Goal: Feedback & Contribution: Contribute content

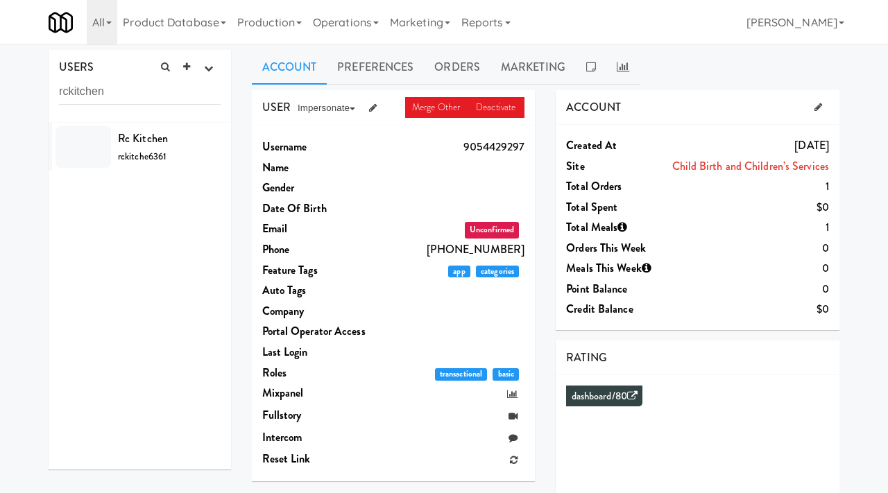
type input "rckitchen"
click at [179, 153] on div "Rc Kitchen rckitche6361" at bounding box center [169, 146] width 103 height 37
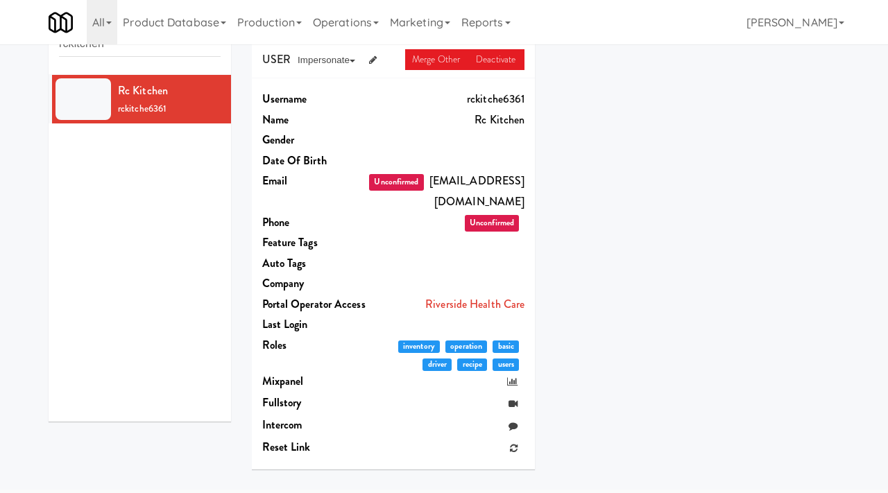
scroll to position [49, 0]
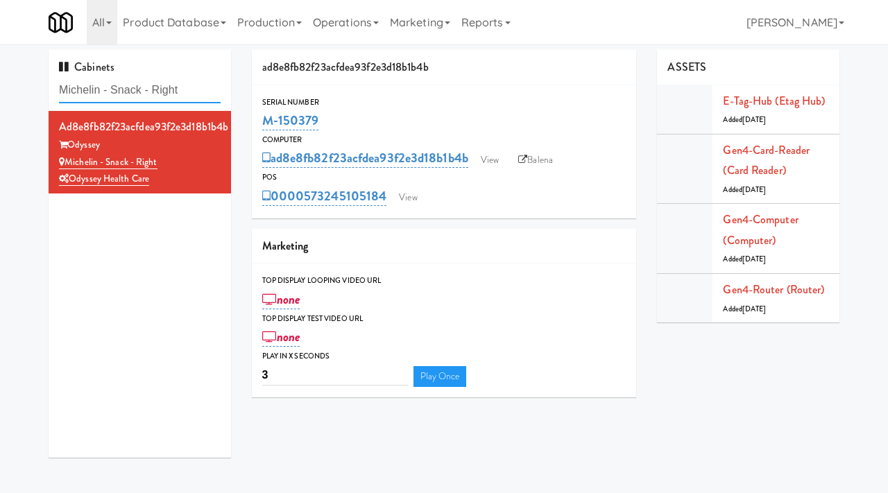
click at [144, 90] on input "Michelin - Snack - Right" at bounding box center [140, 91] width 162 height 26
type input "riverside"
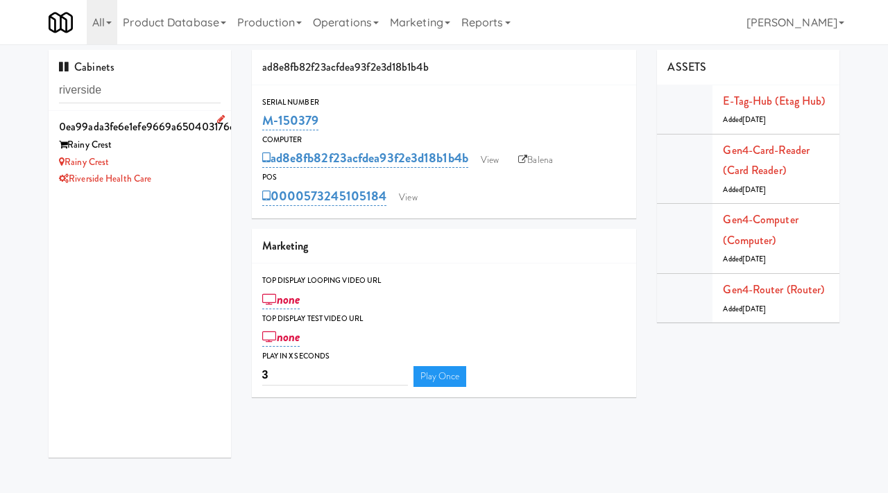
click at [190, 160] on div "Rainy Crest" at bounding box center [140, 162] width 162 height 17
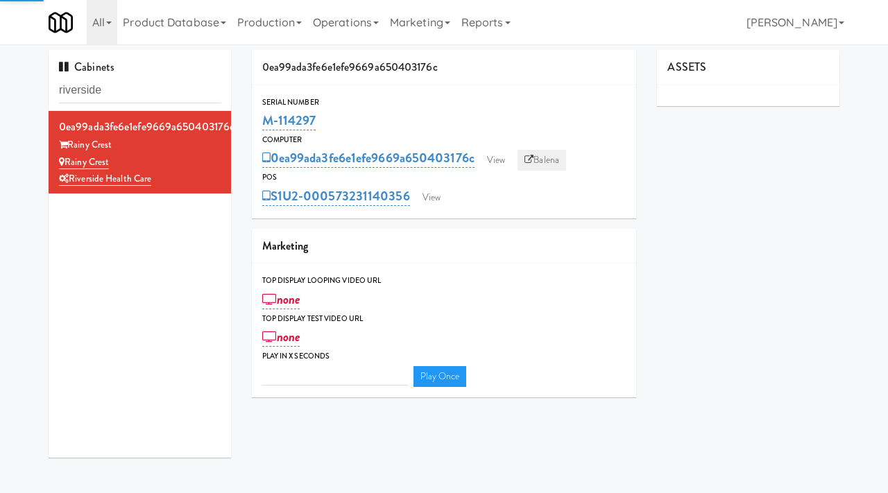
type input "3"
click at [530, 159] on icon at bounding box center [529, 159] width 9 height 9
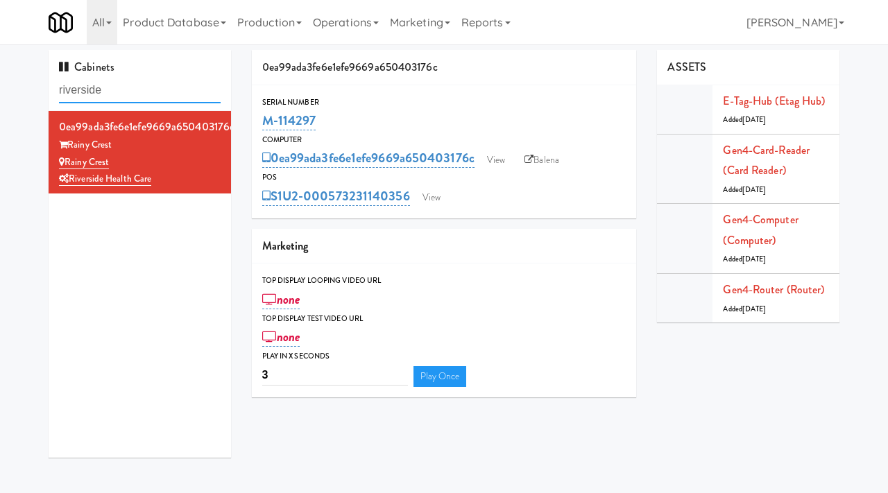
drag, startPoint x: 117, startPoint y: 90, endPoint x: 44, endPoint y: 90, distance: 73.6
click at [44, 90] on div "Cabinets riverside 0ea99ada3fe6e1efe9669a650403176c Rainy Crest Rainy Crest Riv…" at bounding box center [139, 259] width 203 height 418
paste input "Michelin - Snack - Right"
type input "Michelin - Snack - Right"
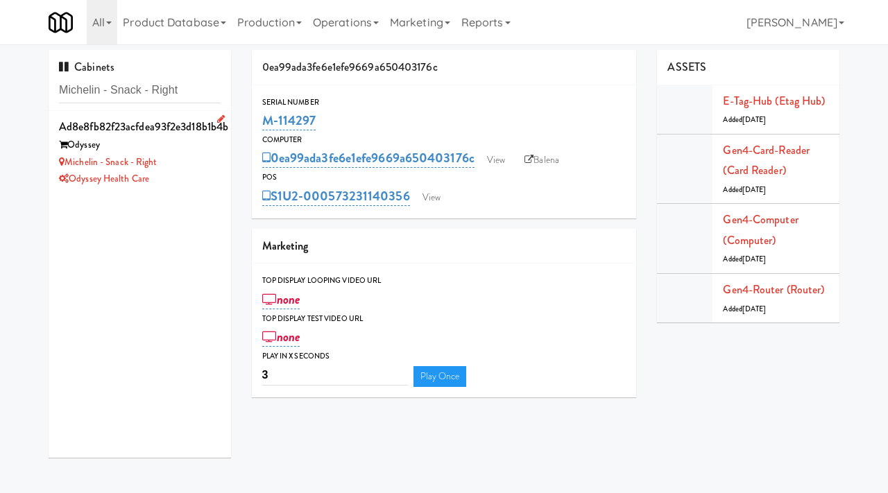
click at [221, 176] on li "ad8e8fb82f23acfdea93f2e3d18b1b4b Odyssey Michelin - Snack - Right Odyssey Healt…" at bounding box center [140, 152] width 182 height 83
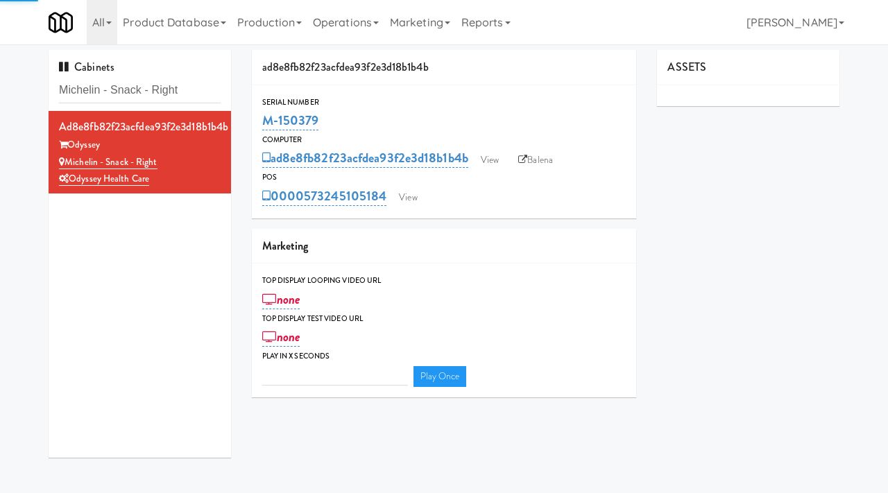
type input "3"
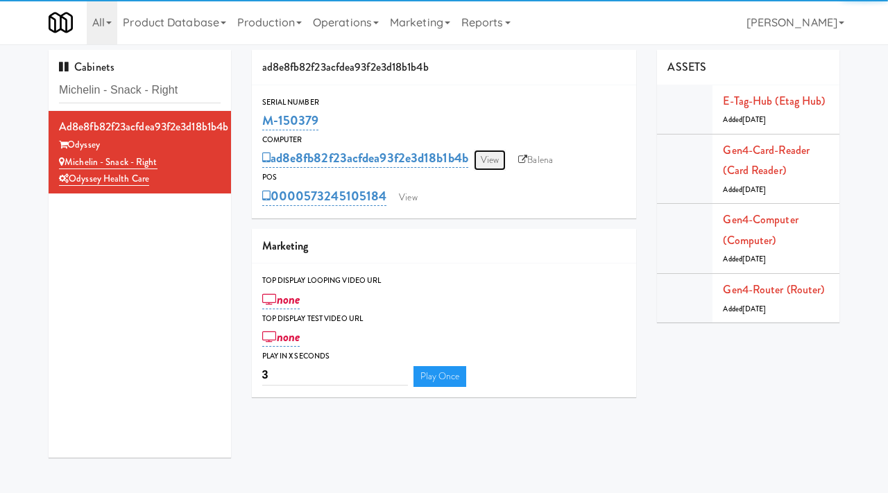
click at [497, 157] on link "View" at bounding box center [490, 160] width 32 height 21
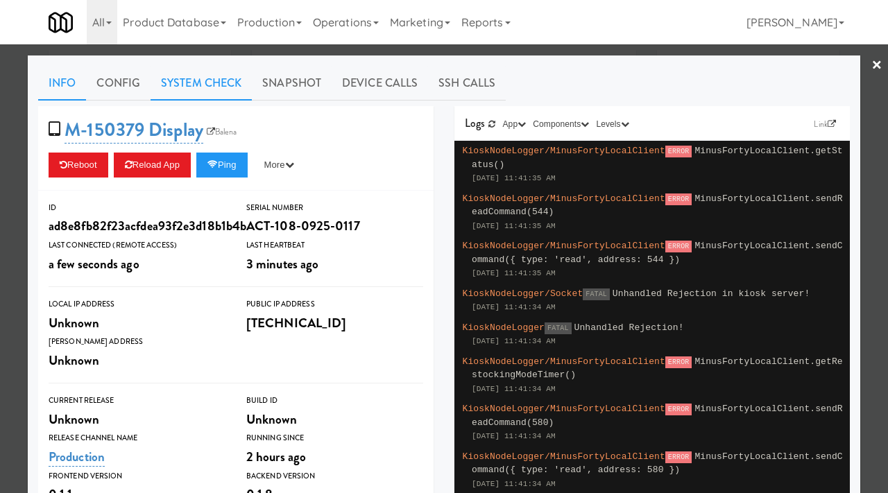
click at [196, 87] on link "System Check" at bounding box center [201, 83] width 101 height 35
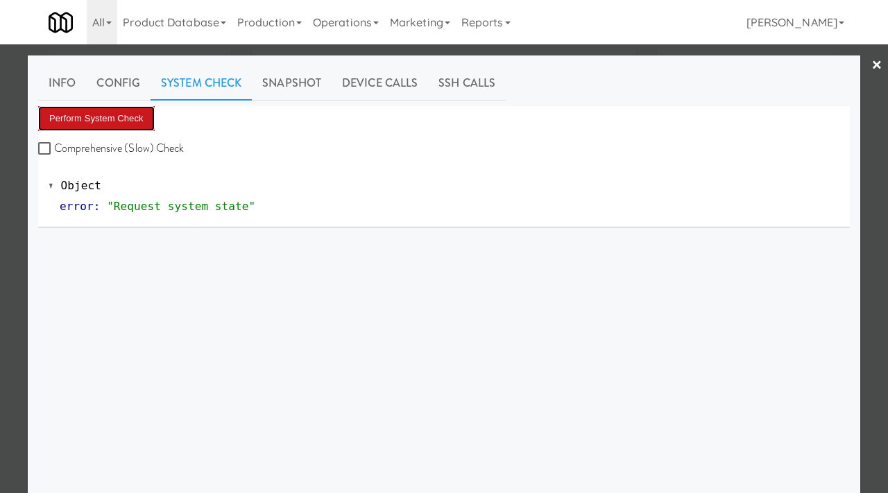
click at [118, 124] on button "Perform System Check" at bounding box center [96, 118] width 117 height 25
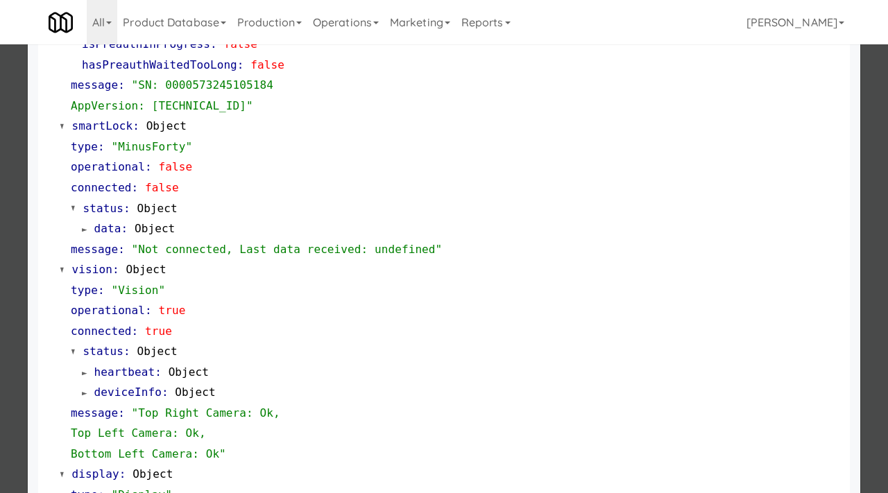
scroll to position [563, 0]
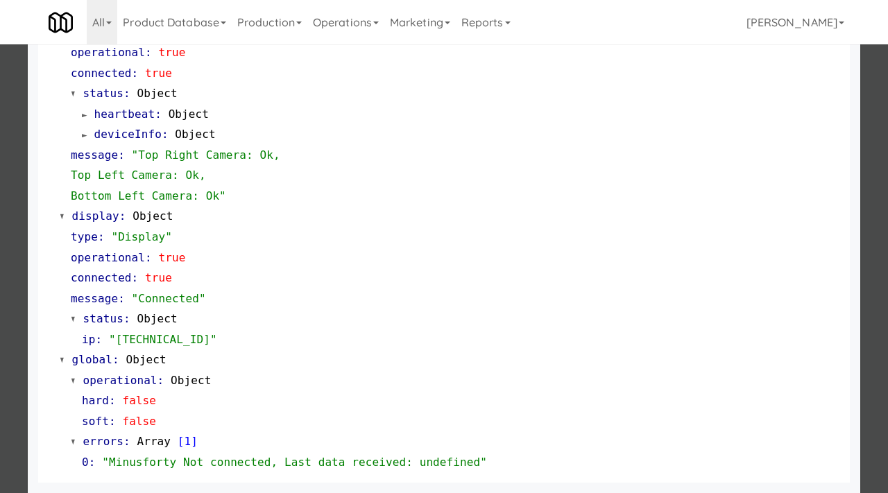
click at [1, 254] on div at bounding box center [444, 246] width 888 height 493
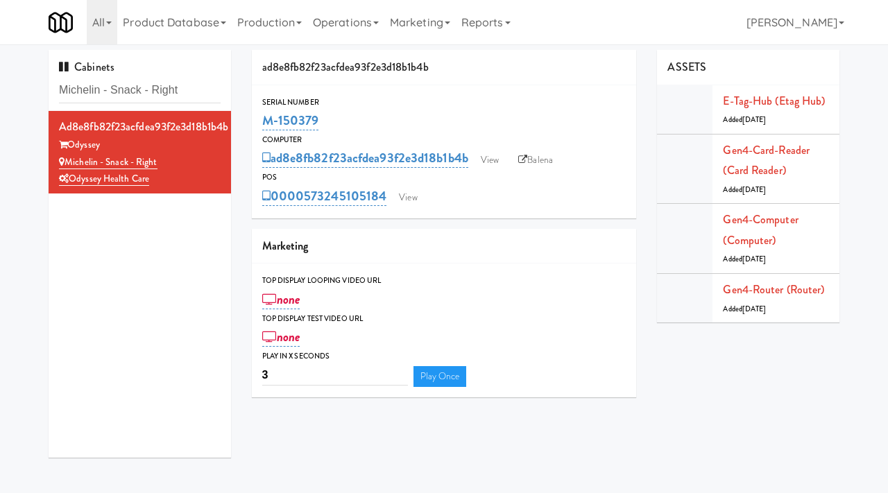
drag, startPoint x: 332, startPoint y: 116, endPoint x: 258, endPoint y: 119, distance: 74.3
click at [258, 119] on div "Serial Number M-150379" at bounding box center [444, 114] width 385 height 37
copy link "M-150379"
drag, startPoint x: 164, startPoint y: 159, endPoint x: 69, endPoint y: 166, distance: 96.0
click at [69, 166] on div "Michelin - Snack - Right" at bounding box center [140, 162] width 162 height 17
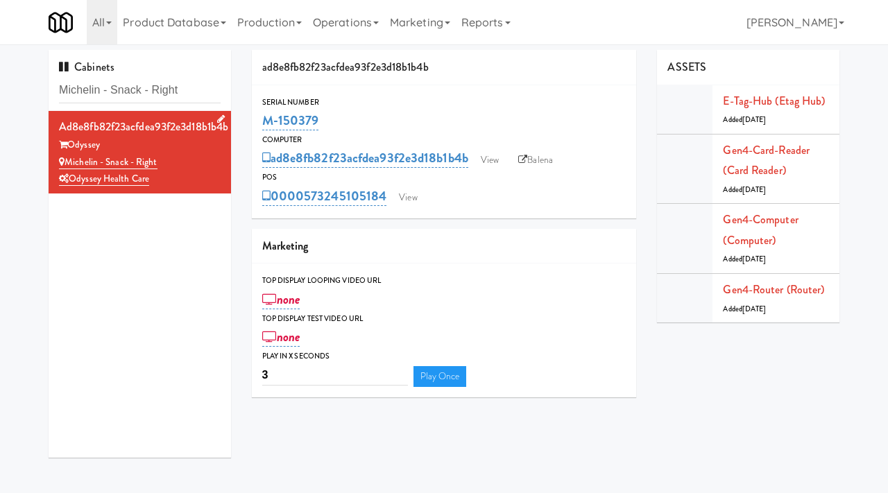
copy link "Michelin - Snack - Right"
click at [503, 162] on link "View" at bounding box center [490, 160] width 32 height 21
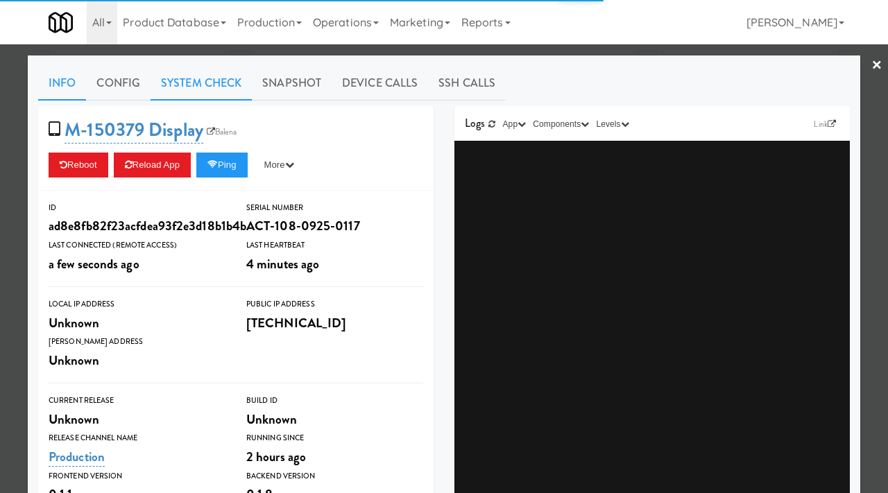
click at [201, 83] on link "System Check" at bounding box center [201, 83] width 101 height 35
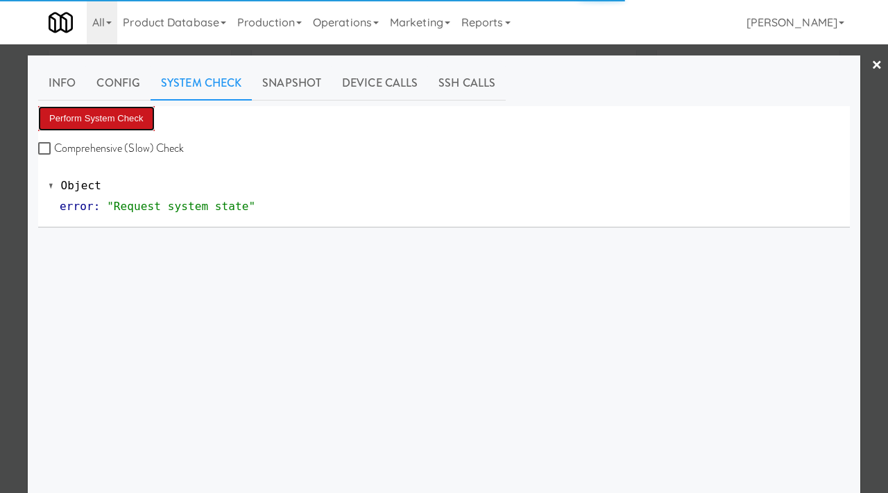
click at [113, 124] on button "Perform System Check" at bounding box center [96, 118] width 117 height 25
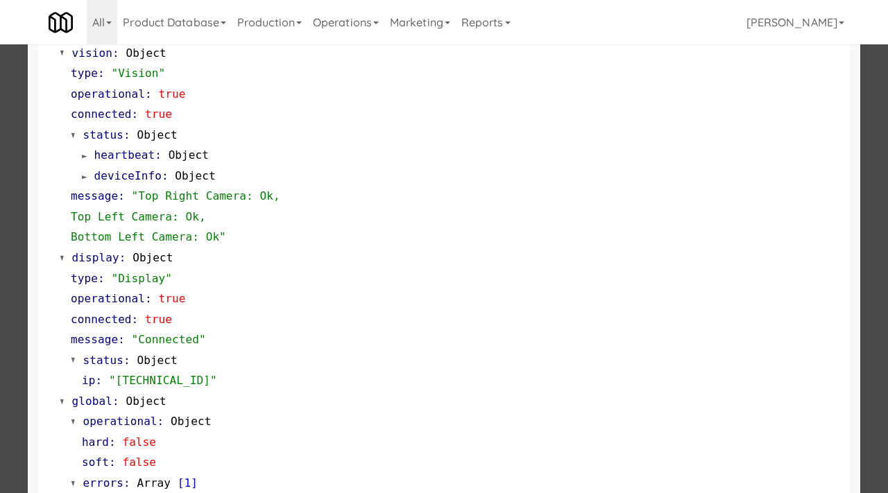
scroll to position [584, 0]
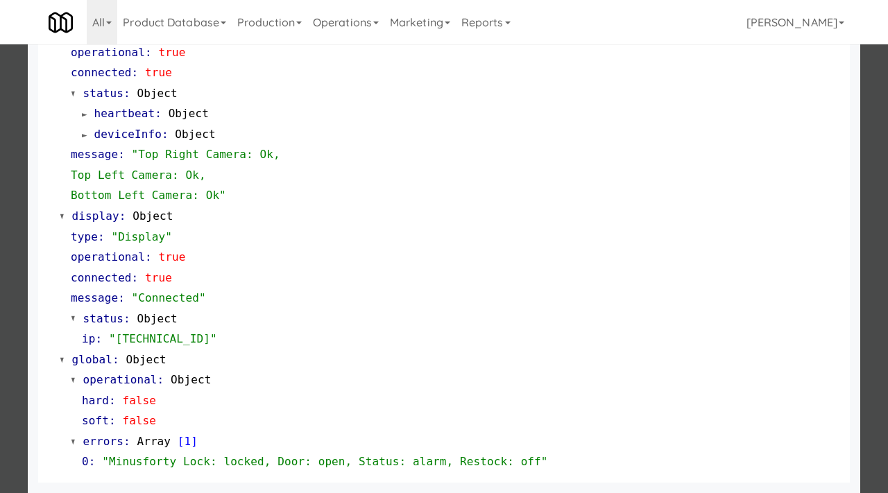
click at [0, 329] on div at bounding box center [444, 246] width 888 height 493
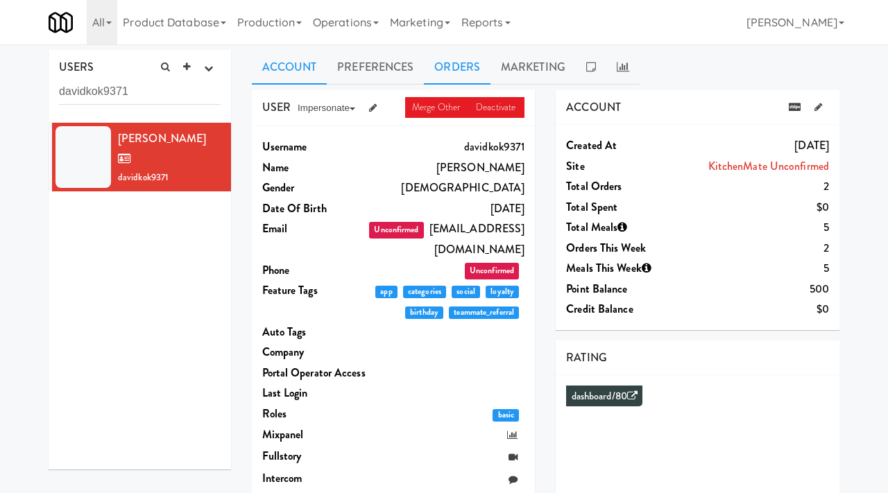
click at [450, 69] on link "Orders" at bounding box center [457, 67] width 67 height 35
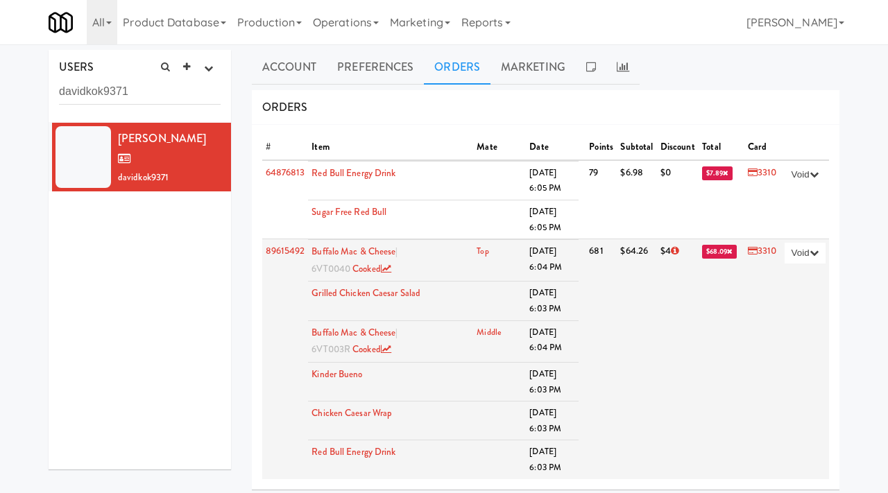
click at [761, 244] on link "3310" at bounding box center [762, 250] width 29 height 13
click at [756, 251] on link "3310" at bounding box center [762, 250] width 29 height 13
click at [751, 248] on icon at bounding box center [753, 250] width 10 height 9
click at [758, 250] on link "3310" at bounding box center [762, 250] width 29 height 13
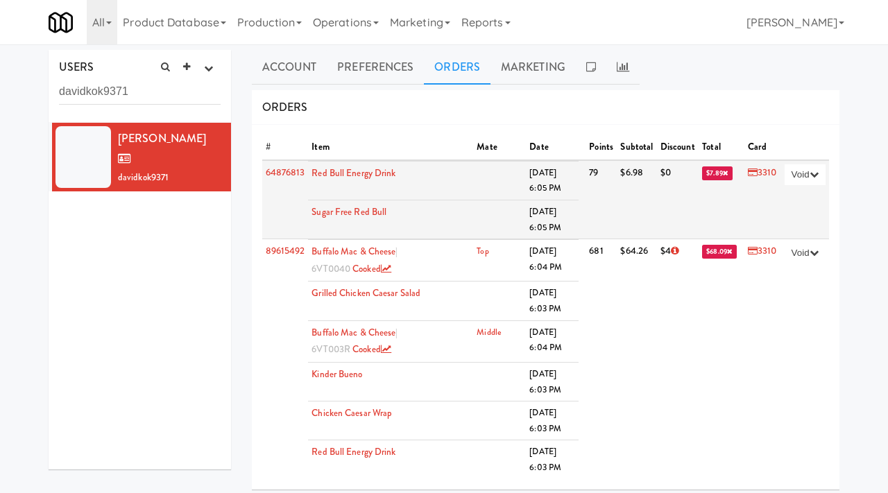
click at [756, 167] on link "3310" at bounding box center [762, 172] width 29 height 13
click at [762, 174] on link "3310" at bounding box center [762, 172] width 29 height 13
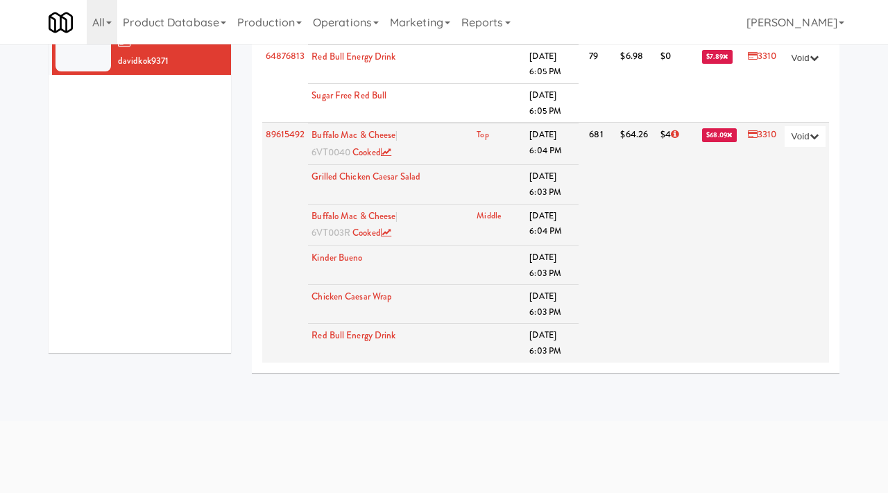
click at [760, 136] on link "3310" at bounding box center [762, 134] width 29 height 13
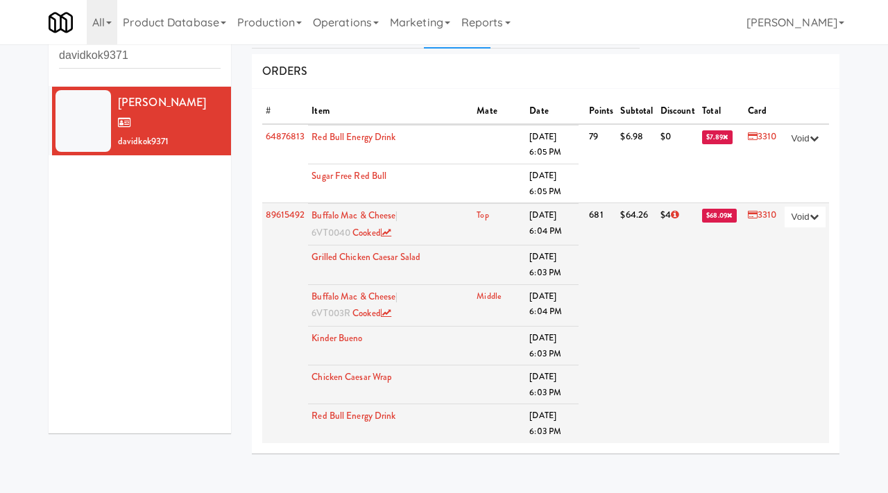
scroll to position [0, 0]
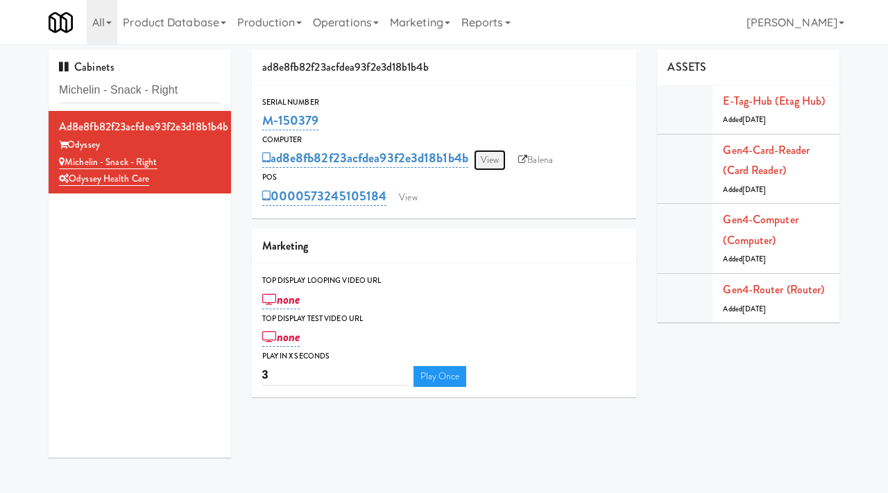
click at [488, 161] on link "View" at bounding box center [490, 160] width 32 height 21
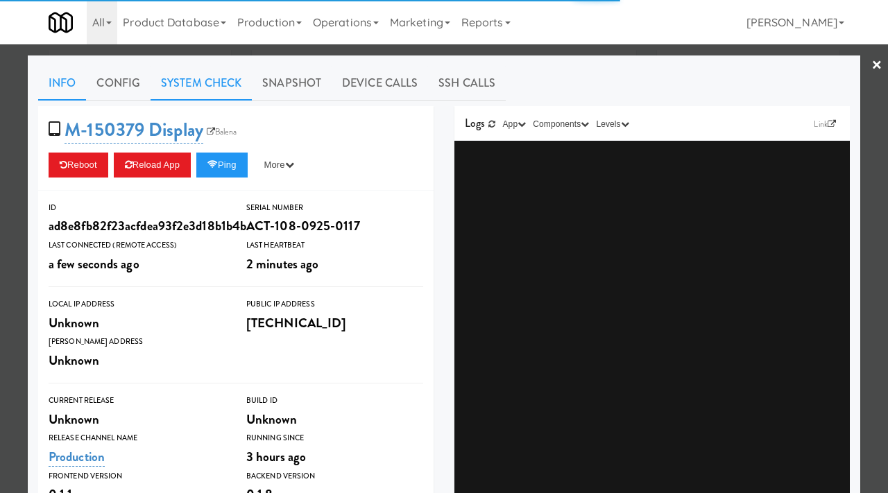
click at [191, 90] on link "System Check" at bounding box center [201, 83] width 101 height 35
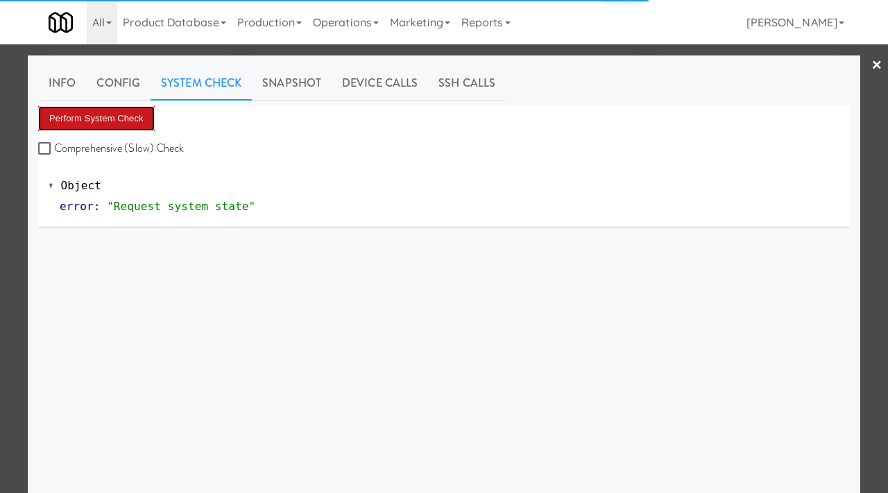
click at [128, 119] on button "Perform System Check" at bounding box center [96, 118] width 117 height 25
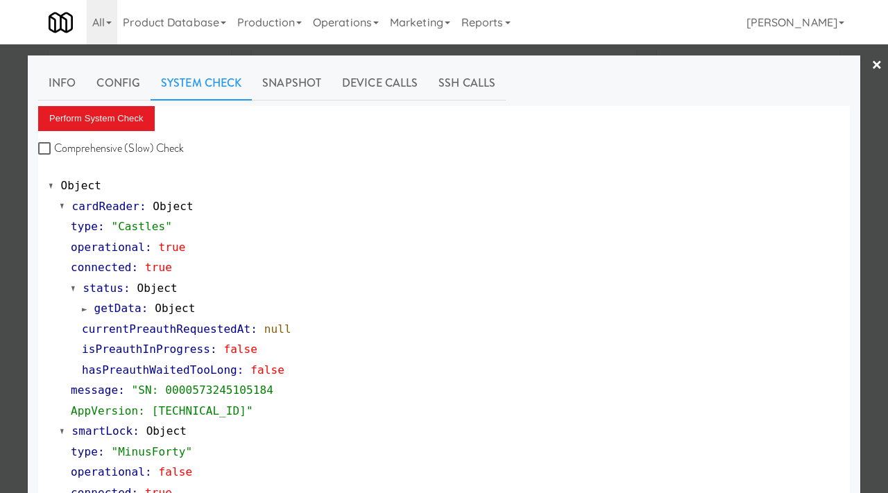
click at [0, 291] on div at bounding box center [444, 246] width 888 height 493
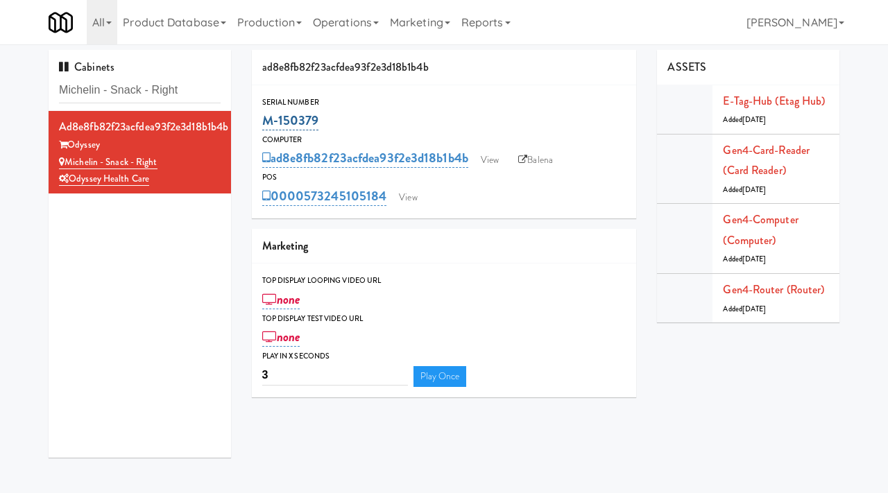
drag, startPoint x: 323, startPoint y: 123, endPoint x: 264, endPoint y: 121, distance: 59.0
click at [264, 121] on div "M-150379" at bounding box center [444, 121] width 364 height 24
copy link "M-150379"
click at [491, 160] on link "View" at bounding box center [490, 160] width 32 height 21
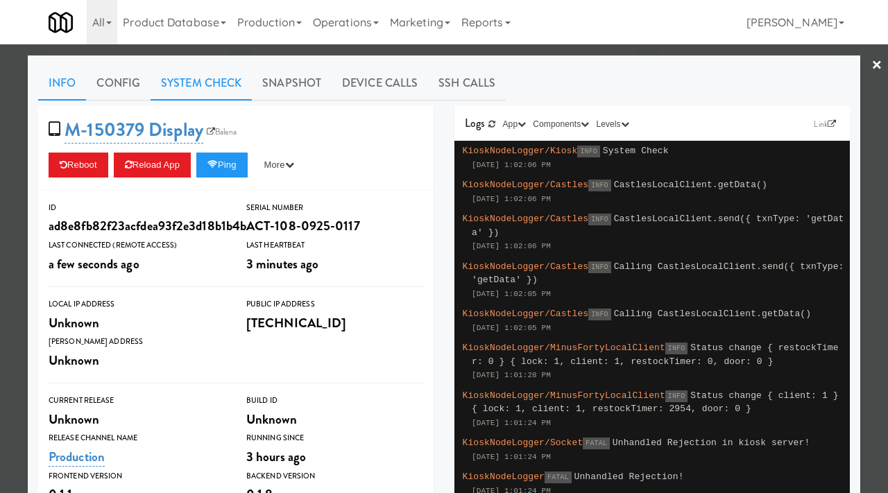
click at [212, 70] on link "System Check" at bounding box center [201, 83] width 101 height 35
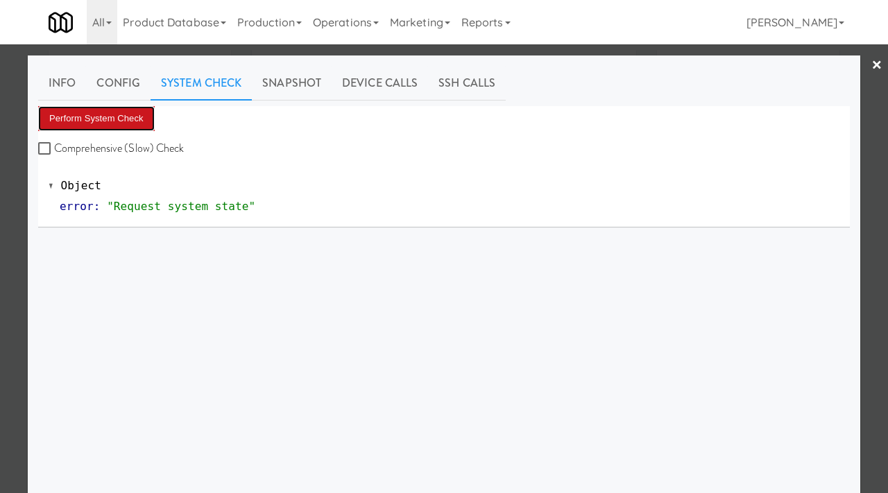
click at [126, 125] on button "Perform System Check" at bounding box center [96, 118] width 117 height 25
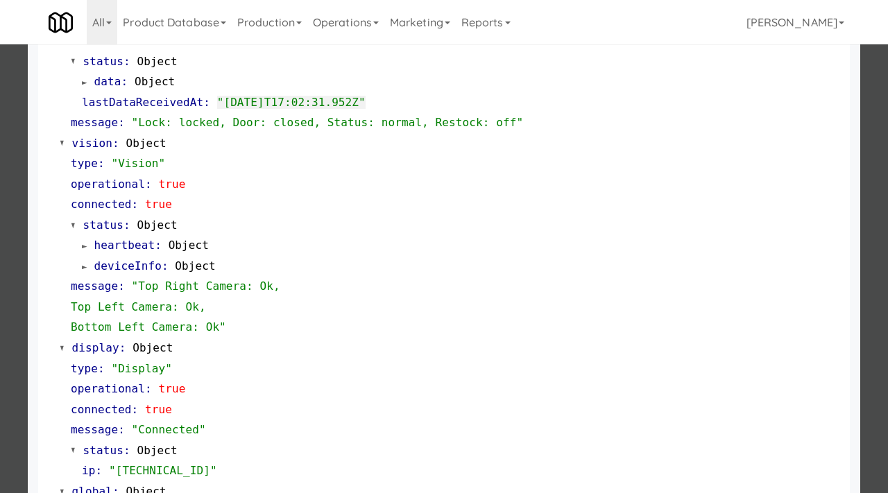
scroll to position [584, 0]
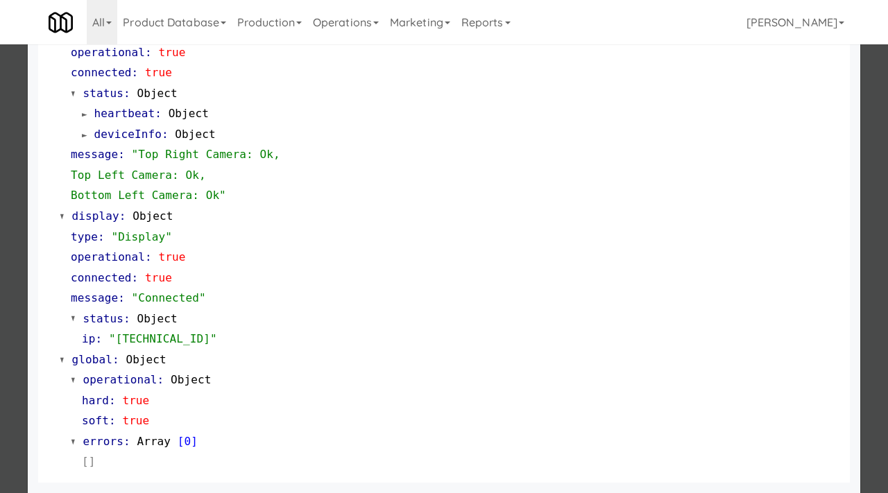
click at [0, 295] on div at bounding box center [444, 246] width 888 height 493
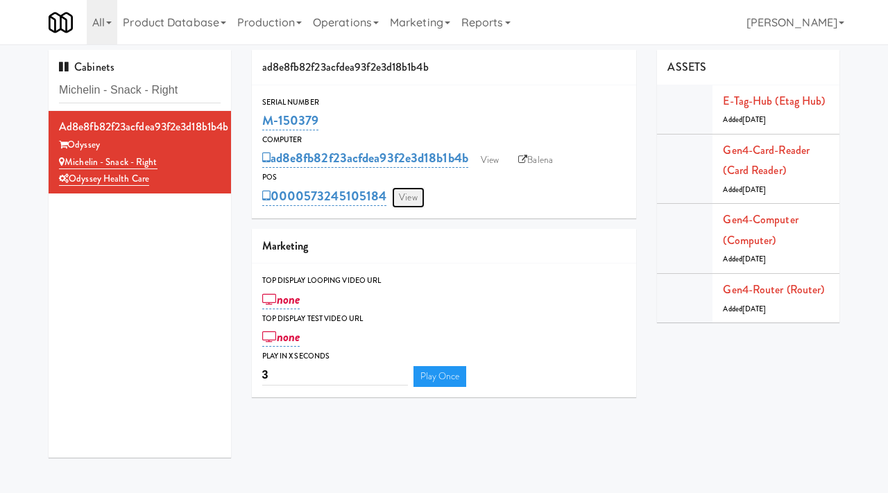
click at [414, 187] on link "View" at bounding box center [408, 197] width 32 height 21
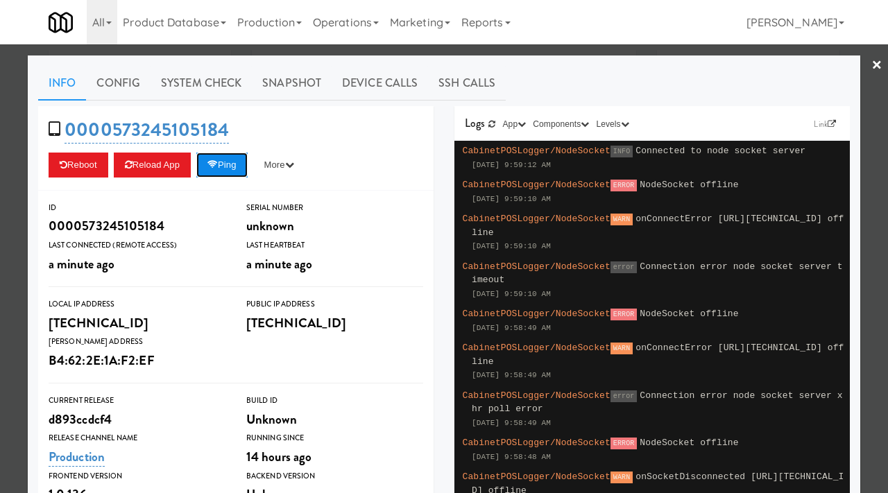
click at [235, 162] on button "Ping" at bounding box center [221, 165] width 51 height 25
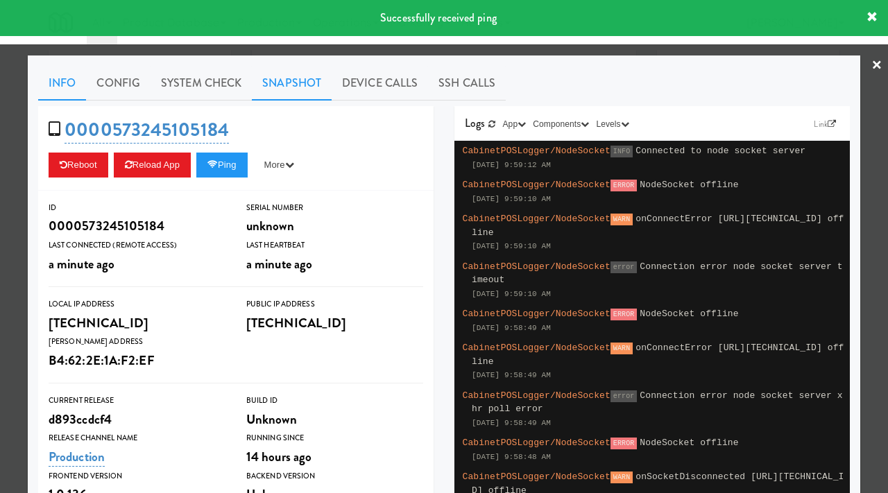
click at [266, 91] on link "Snapshot" at bounding box center [292, 83] width 80 height 35
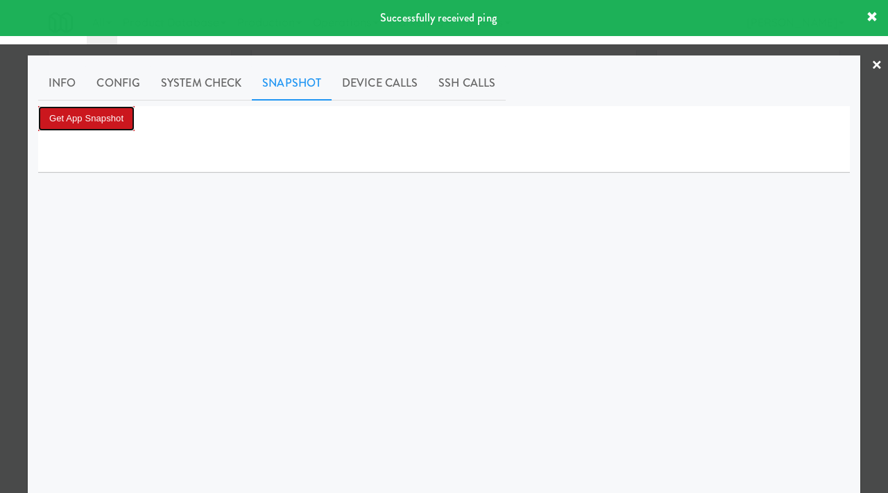
click at [125, 123] on button "Get App Snapshot" at bounding box center [86, 118] width 96 height 25
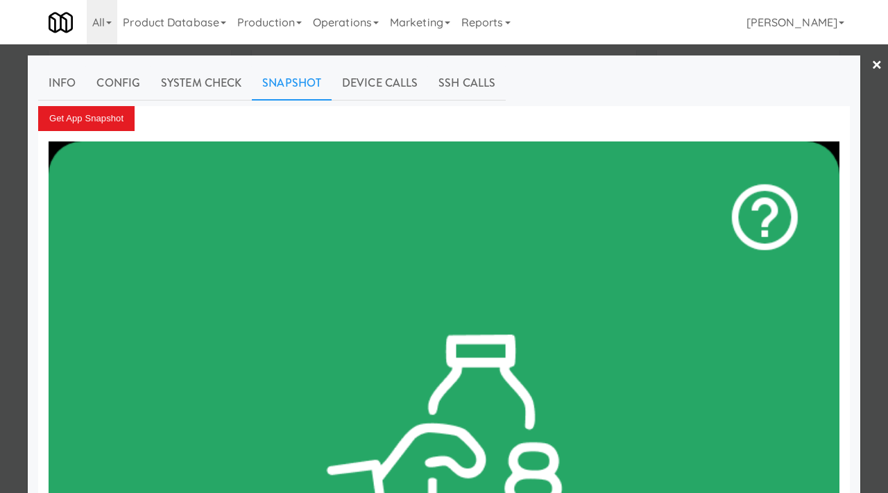
click at [6, 187] on div at bounding box center [444, 246] width 888 height 493
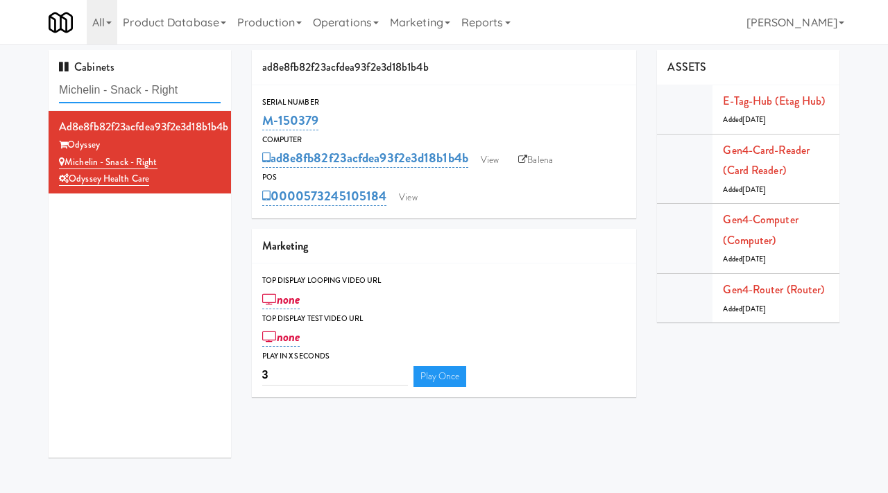
drag, startPoint x: 194, startPoint y: 89, endPoint x: 37, endPoint y: 92, distance: 156.2
click at [37, 92] on div "Cabinets Michelin - Snack - Right ad8e8fb82f23acfdea93f2e3d18b1b4b Odyssey Mich…" at bounding box center [444, 259] width 888 height 418
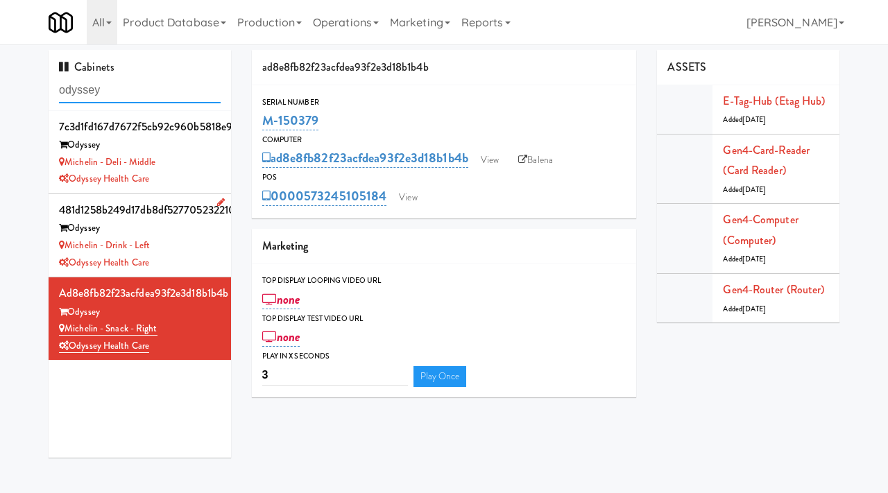
type input "odyssey"
click at [180, 257] on div "Odyssey Health Care" at bounding box center [140, 263] width 162 height 17
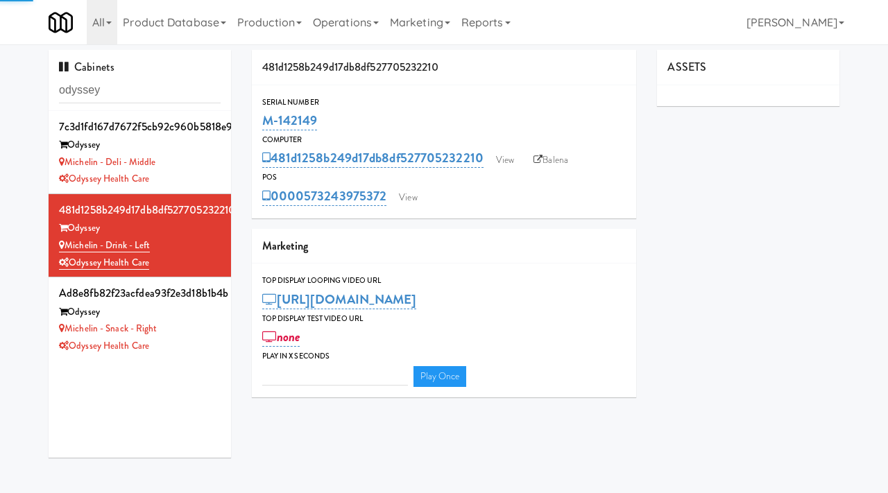
type input "3"
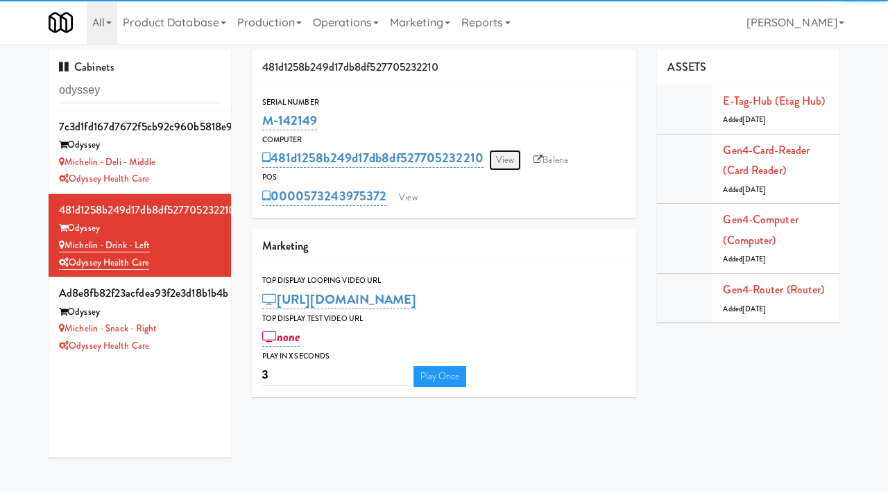
click at [506, 163] on link "View" at bounding box center [505, 160] width 32 height 21
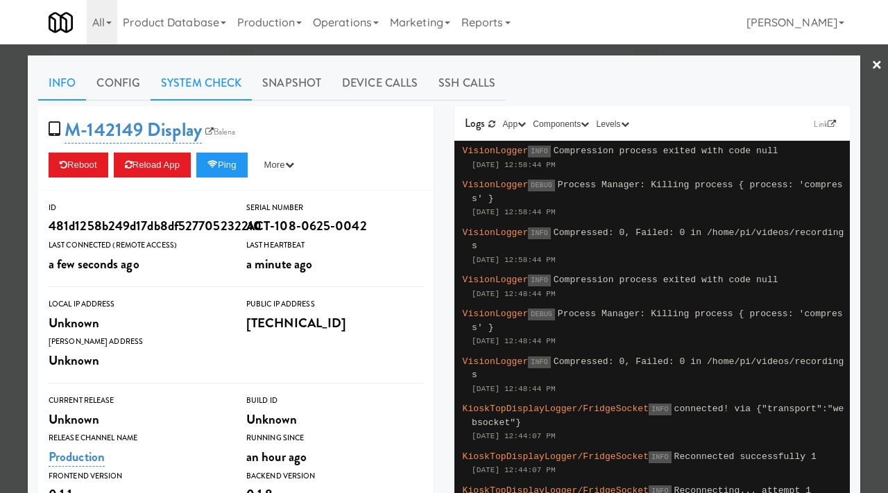
click at [218, 88] on link "System Check" at bounding box center [201, 83] width 101 height 35
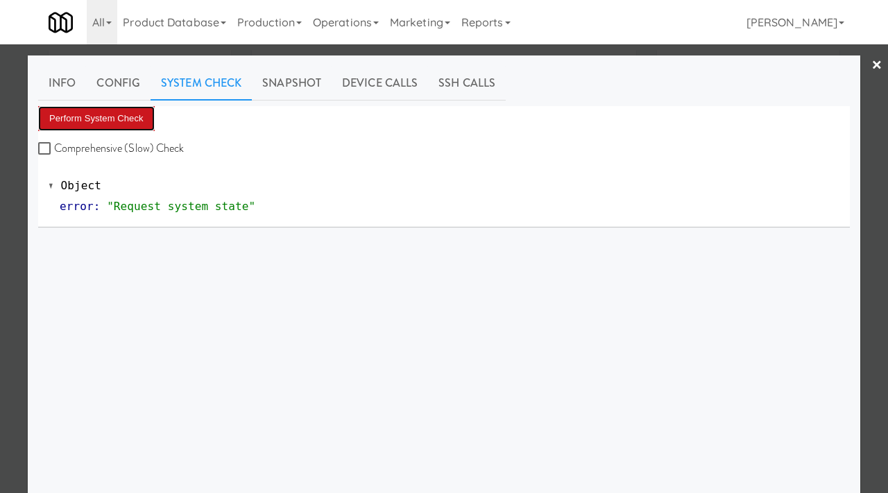
click at [131, 117] on button "Perform System Check" at bounding box center [96, 118] width 117 height 25
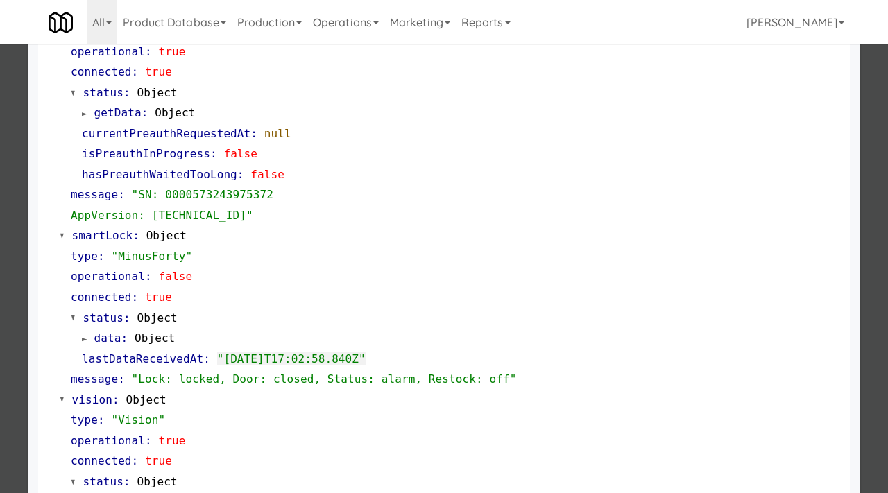
scroll to position [202, 0]
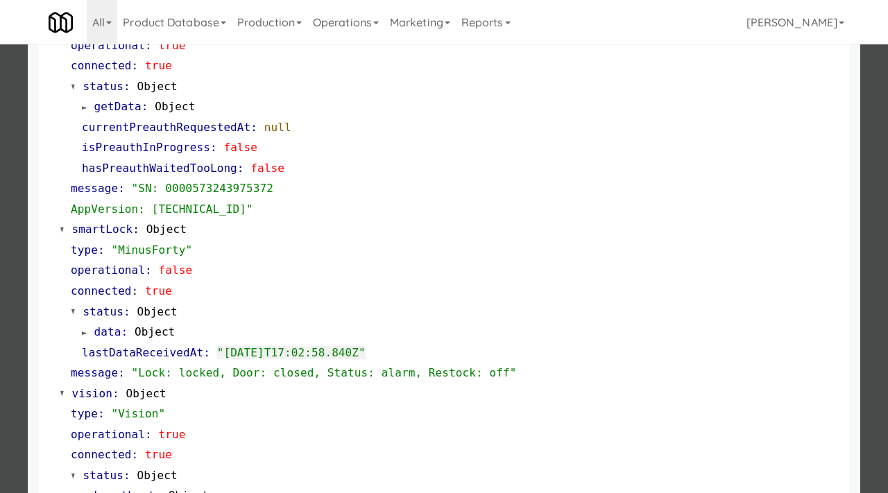
click at [0, 316] on div at bounding box center [444, 246] width 888 height 493
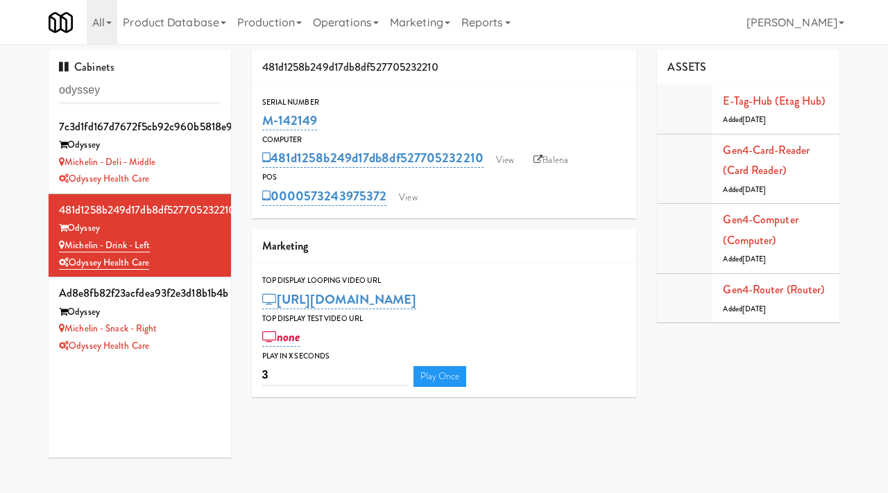
drag, startPoint x: 326, startPoint y: 124, endPoint x: 259, endPoint y: 125, distance: 67.3
click at [259, 125] on div "Serial Number M-142149" at bounding box center [444, 114] width 385 height 37
copy link "M-142149"
click at [506, 166] on link "View" at bounding box center [505, 160] width 32 height 21
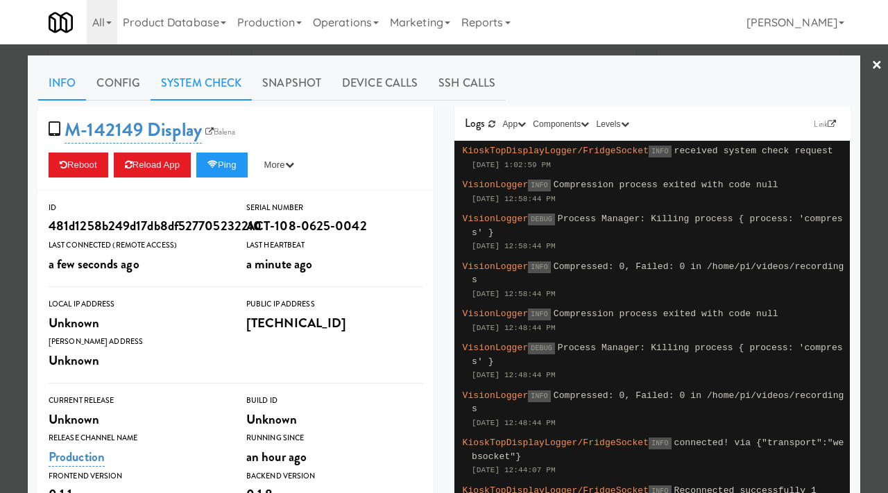
click at [199, 87] on link "System Check" at bounding box center [201, 83] width 101 height 35
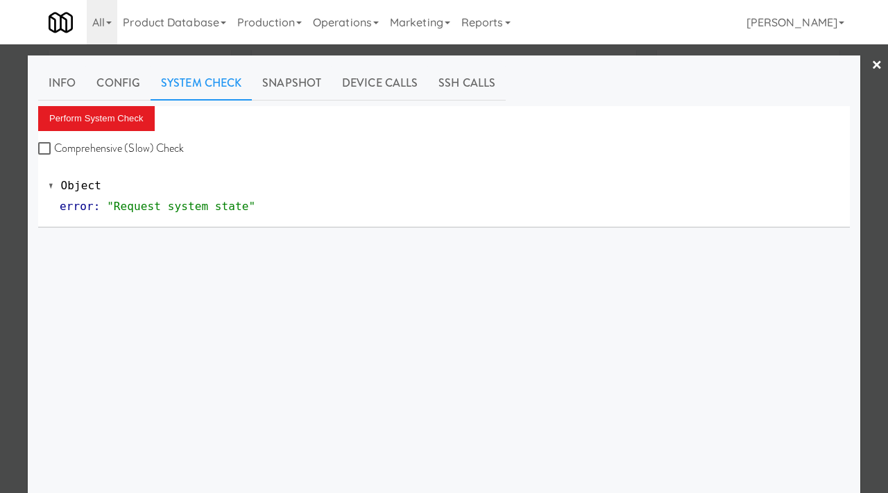
click at [124, 133] on div "Perform System Check Comprehensive (Slow) Check" at bounding box center [444, 132] width 812 height 53
click at [122, 118] on button "Perform System Check" at bounding box center [96, 118] width 117 height 25
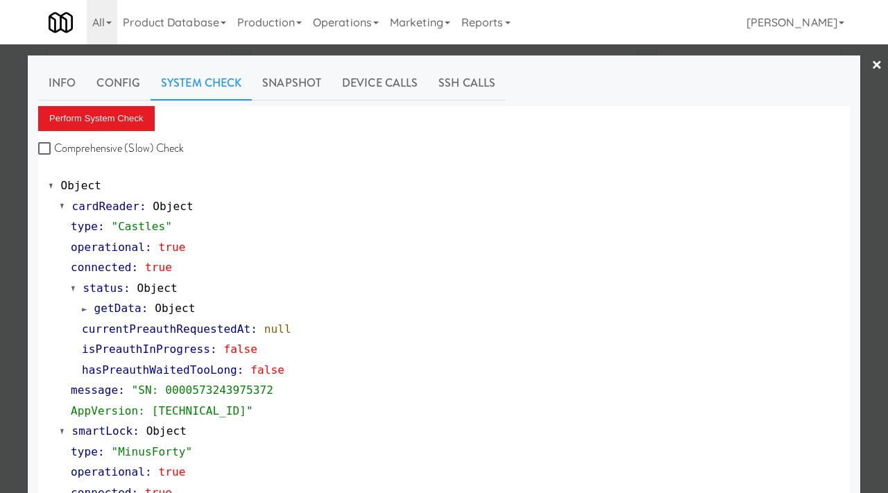
click at [0, 285] on div at bounding box center [444, 246] width 888 height 493
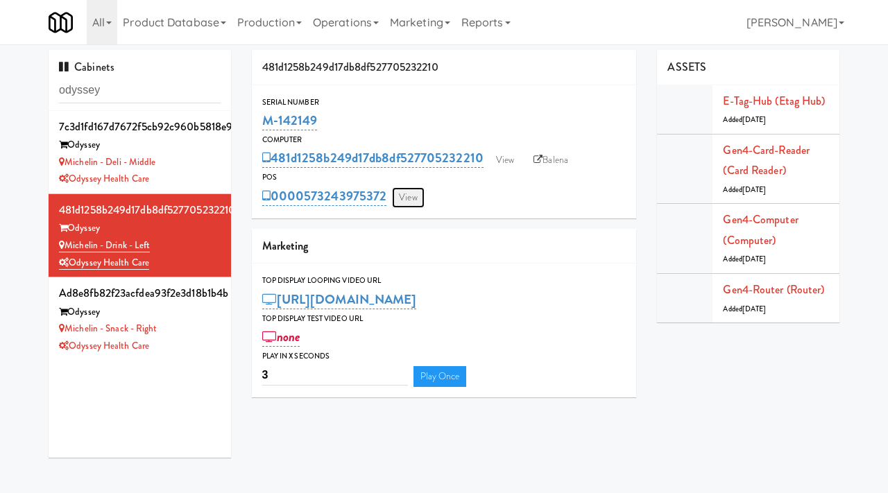
click at [409, 201] on link "View" at bounding box center [408, 197] width 32 height 21
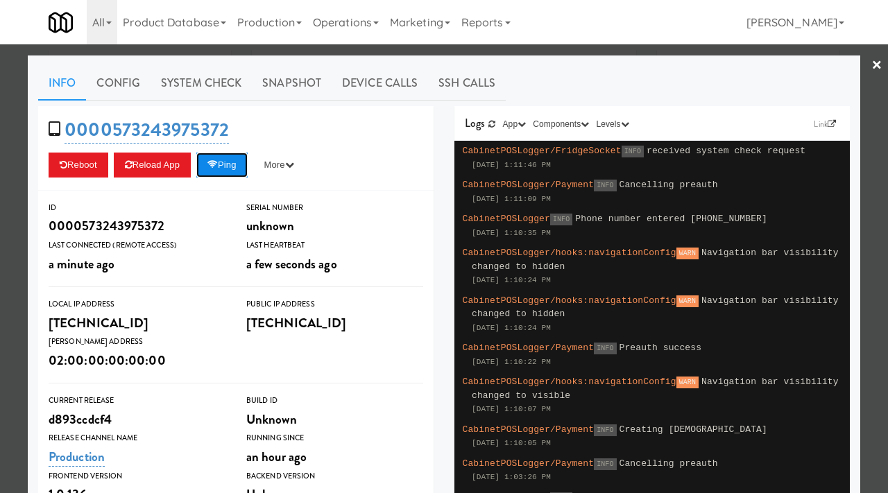
click at [236, 164] on button "Ping" at bounding box center [221, 165] width 51 height 25
click at [0, 133] on div at bounding box center [444, 246] width 888 height 493
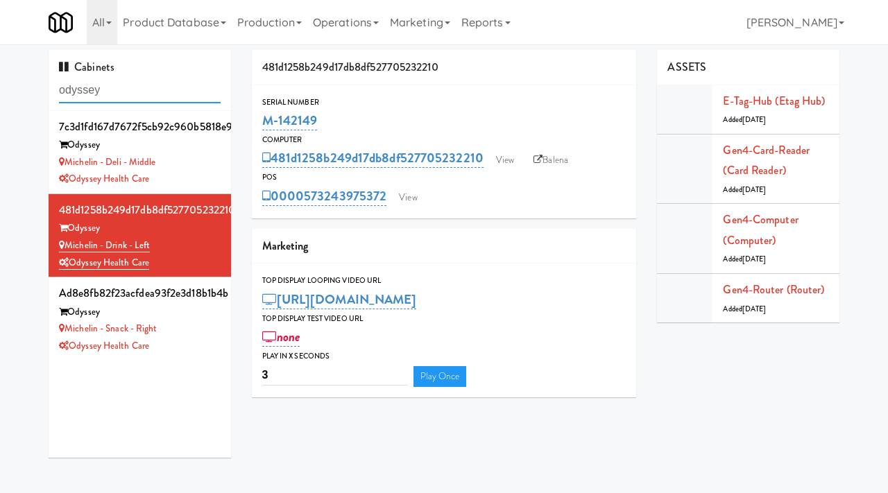
drag, startPoint x: 133, startPoint y: 89, endPoint x: 28, endPoint y: 87, distance: 105.5
click at [28, 87] on div "Cabinets odyssey 7c3d1fd167d7672f5cb92c960b5818e9 Odyssey Michelin - Deli - Mid…" at bounding box center [444, 259] width 888 height 418
paste input "Bradlee - Ambient - Right"
type input "Bradlee - Ambient - Right"
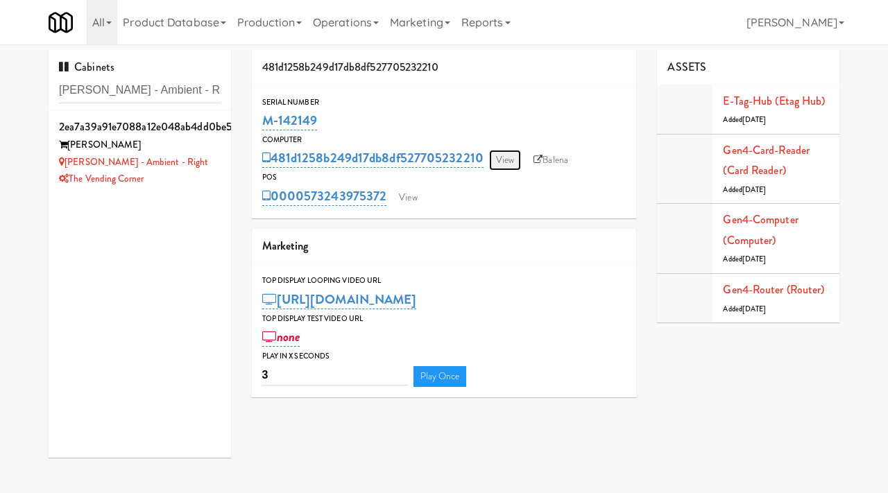
click at [512, 162] on link "View" at bounding box center [505, 160] width 32 height 21
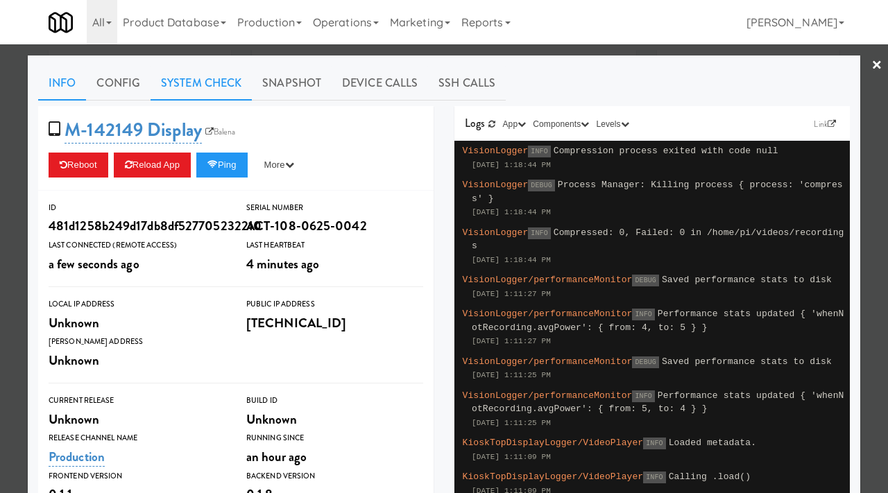
click at [216, 84] on link "System Check" at bounding box center [201, 83] width 101 height 35
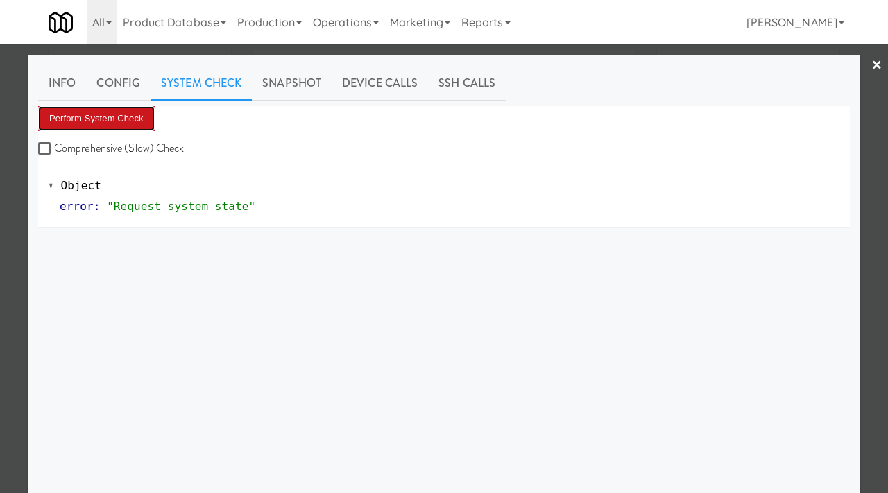
click at [121, 119] on button "Perform System Check" at bounding box center [96, 118] width 117 height 25
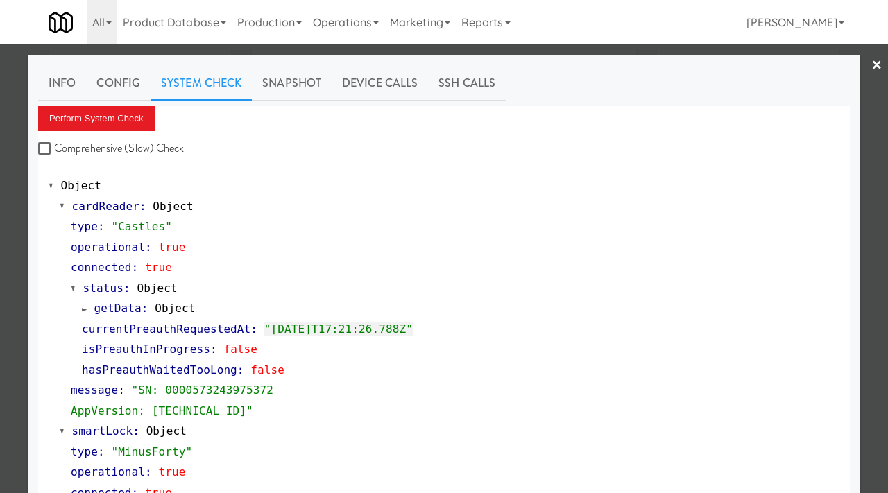
click at [0, 361] on div at bounding box center [444, 246] width 888 height 493
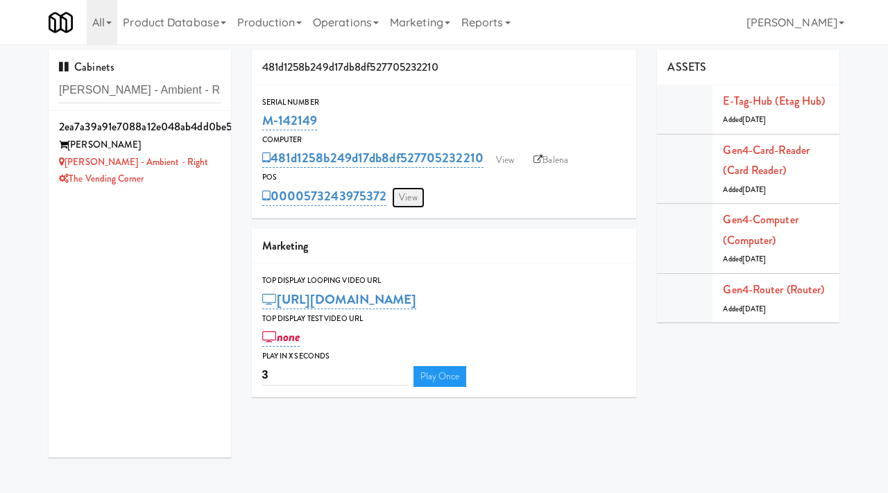
click at [411, 197] on link "View" at bounding box center [408, 197] width 32 height 21
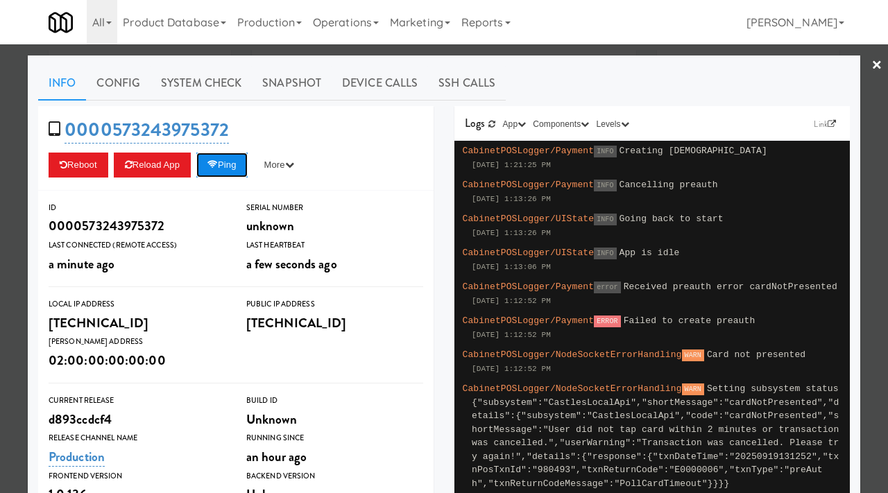
click at [218, 166] on icon at bounding box center [212, 164] width 10 height 9
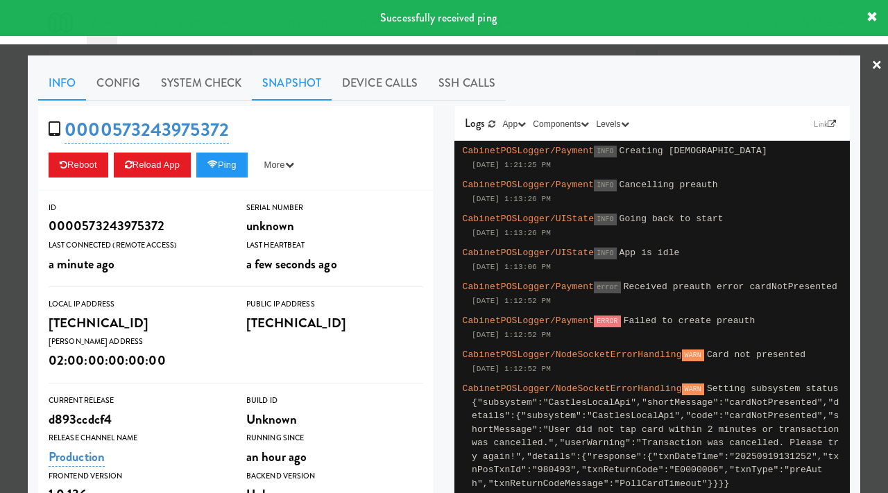
click at [285, 83] on link "Snapshot" at bounding box center [292, 83] width 80 height 35
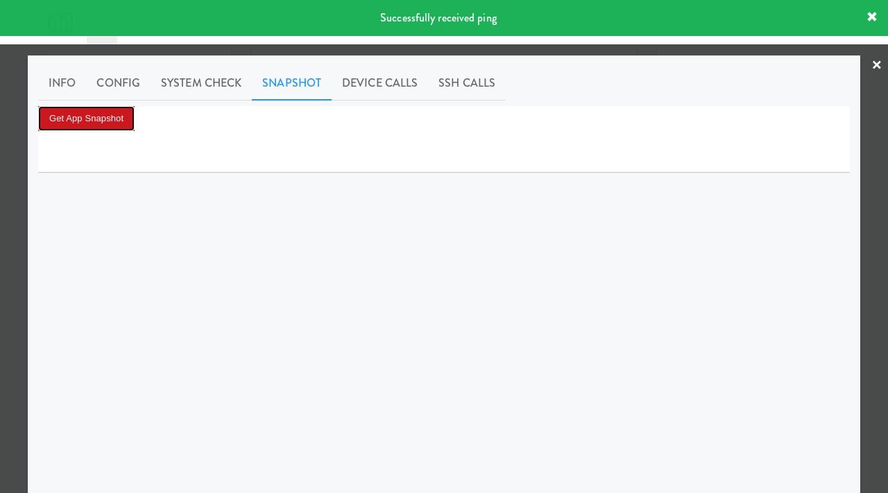
click at [99, 125] on button "Get App Snapshot" at bounding box center [86, 118] width 96 height 25
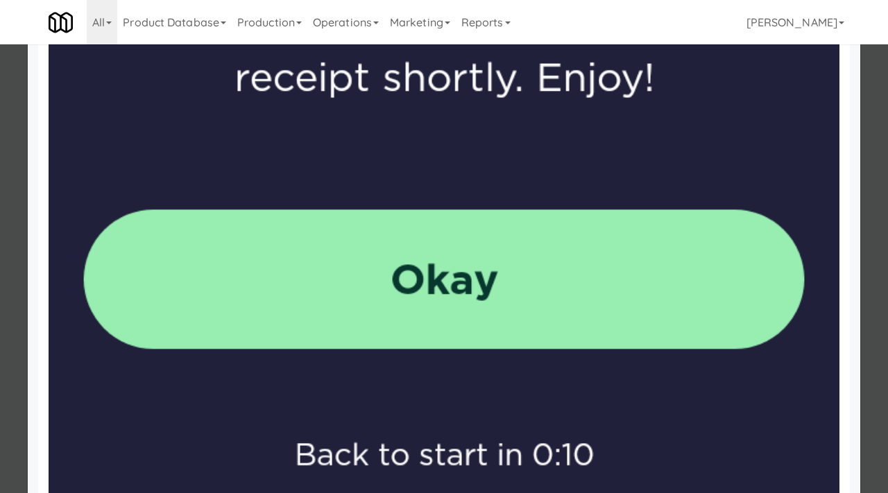
scroll to position [1075, 0]
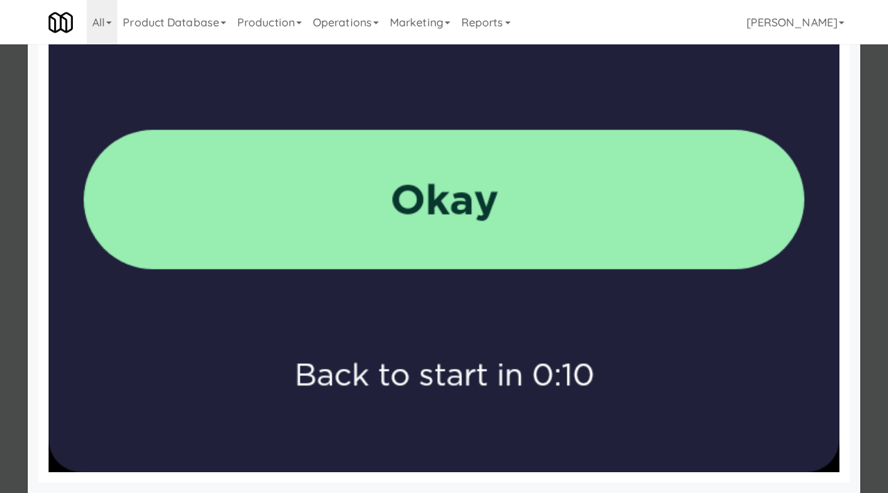
click at [17, 294] on div at bounding box center [444, 246] width 888 height 493
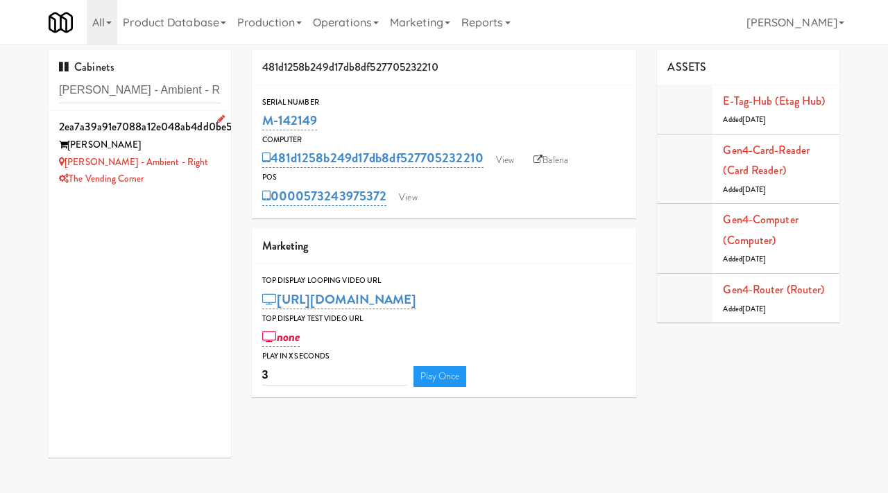
click at [207, 171] on div "The Vending Corner" at bounding box center [140, 179] width 162 height 17
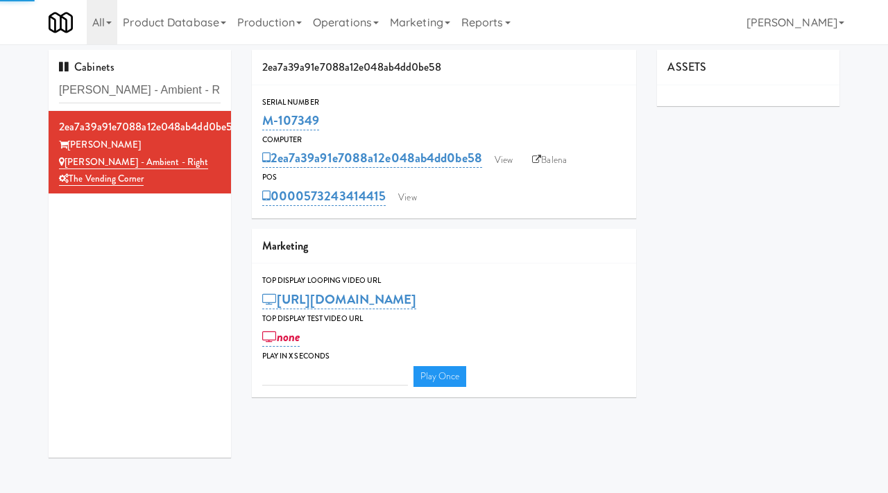
type input "3"
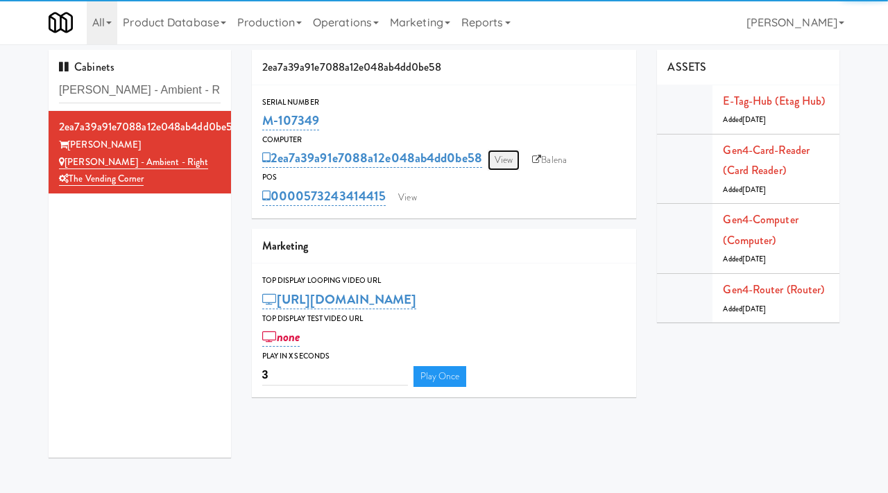
click at [513, 159] on link "View" at bounding box center [504, 160] width 32 height 21
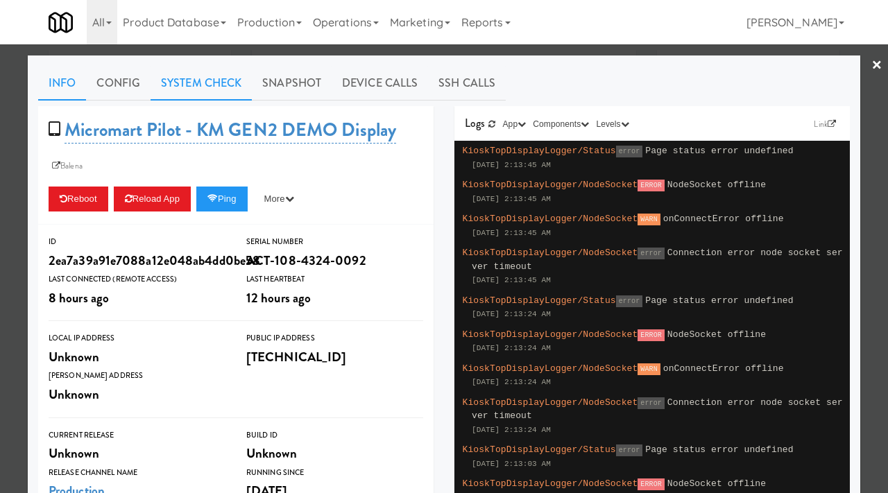
click at [185, 77] on link "System Check" at bounding box center [201, 83] width 101 height 35
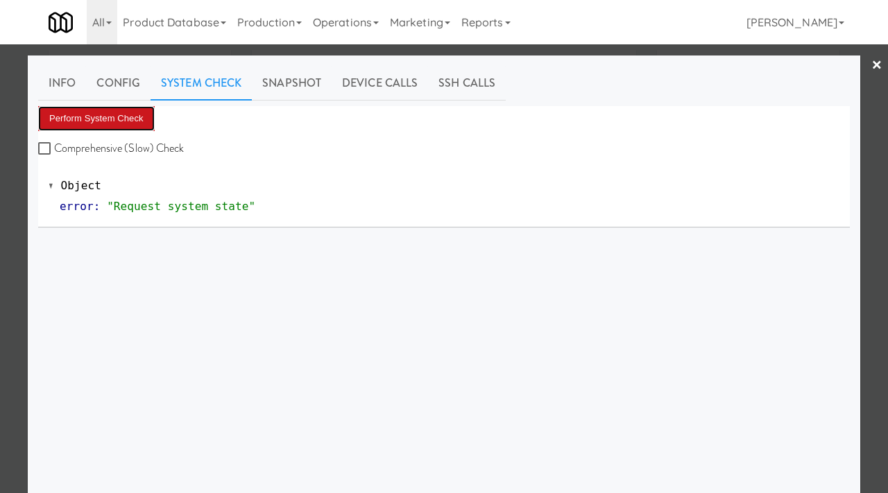
click at [103, 122] on button "Perform System Check" at bounding box center [96, 118] width 117 height 25
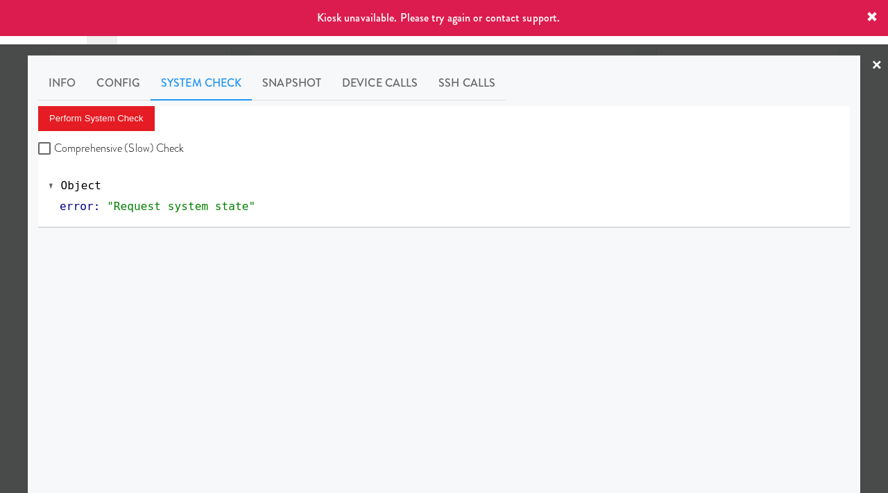
click at [0, 184] on div at bounding box center [444, 246] width 888 height 493
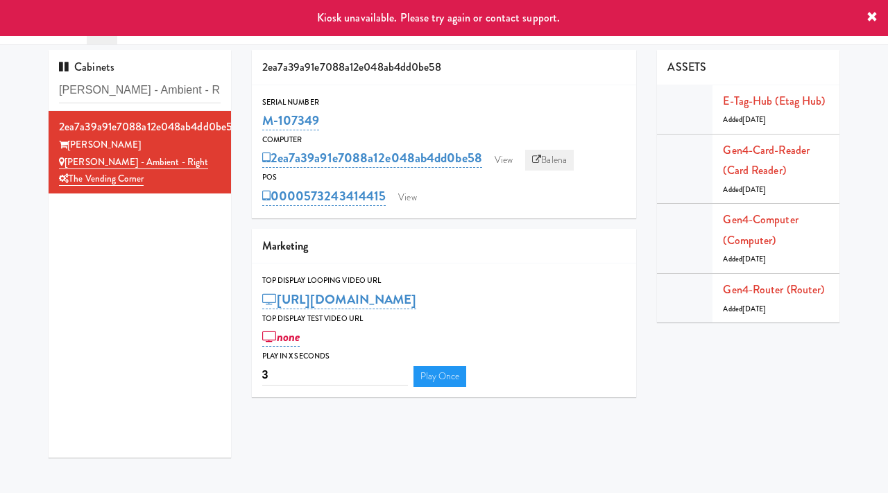
click at [552, 169] on link "Balena" at bounding box center [549, 160] width 49 height 21
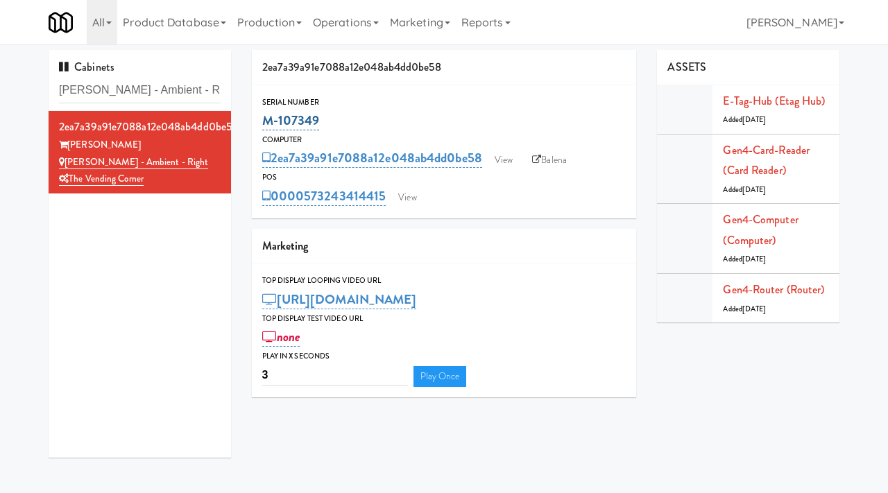
drag, startPoint x: 326, startPoint y: 124, endPoint x: 262, endPoint y: 121, distance: 63.9
click at [262, 121] on div "M-107349" at bounding box center [444, 121] width 364 height 24
copy link "M-107349"
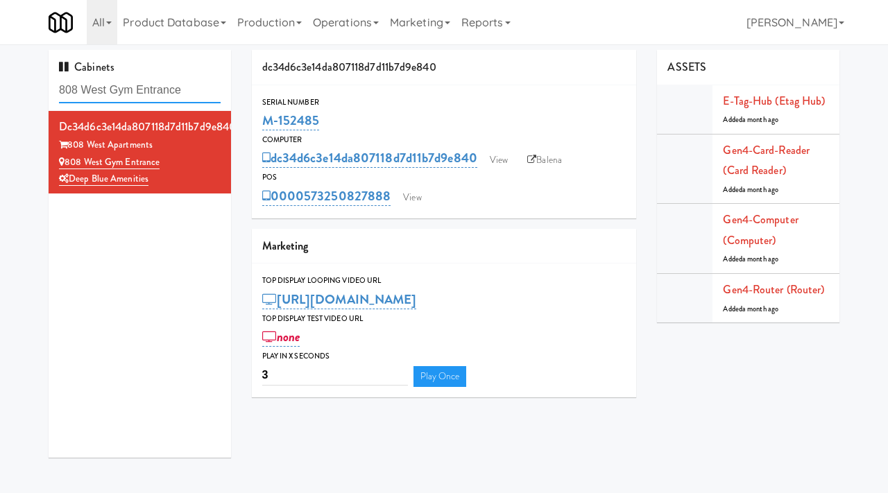
drag, startPoint x: 196, startPoint y: 87, endPoint x: 42, endPoint y: 92, distance: 154.1
click at [42, 92] on div "Cabinets 808 West Gym Entrance dc34d6c3e14da807118d7d11b7d9e840 808 West Apartm…" at bounding box center [139, 259] width 203 height 418
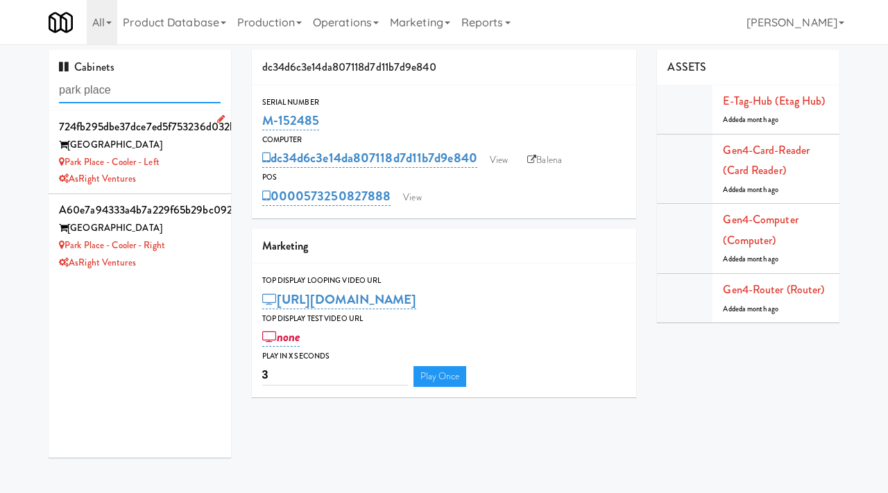
type input "park place"
click at [196, 163] on div "Park Place - Cooler - Left" at bounding box center [140, 162] width 162 height 17
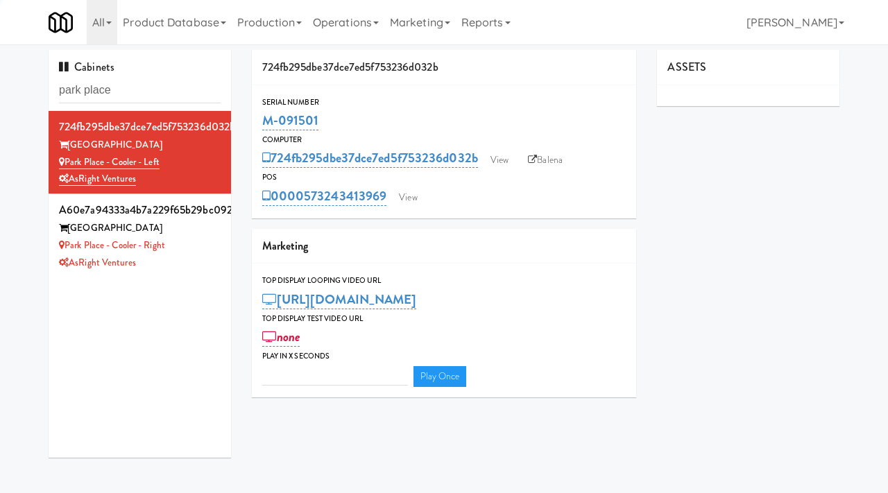
type input "3"
click at [506, 160] on link "View" at bounding box center [500, 160] width 32 height 21
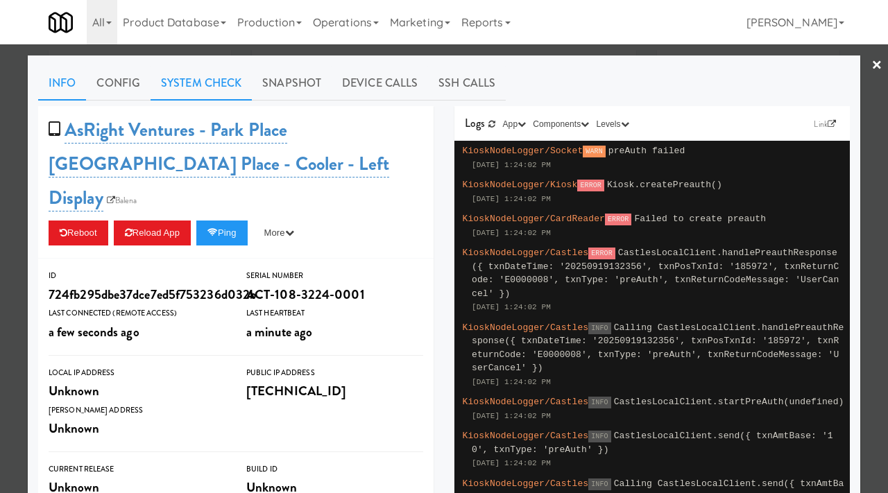
click at [226, 76] on link "System Check" at bounding box center [201, 83] width 101 height 35
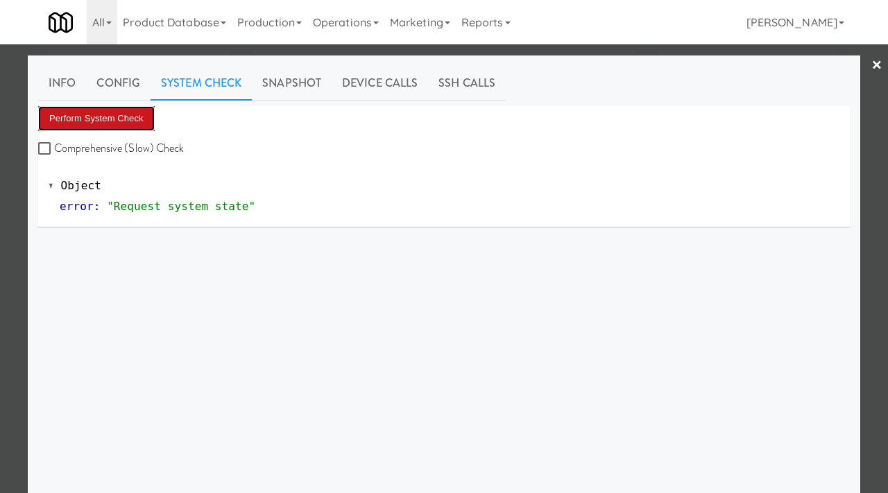
click at [102, 126] on button "Perform System Check" at bounding box center [96, 118] width 117 height 25
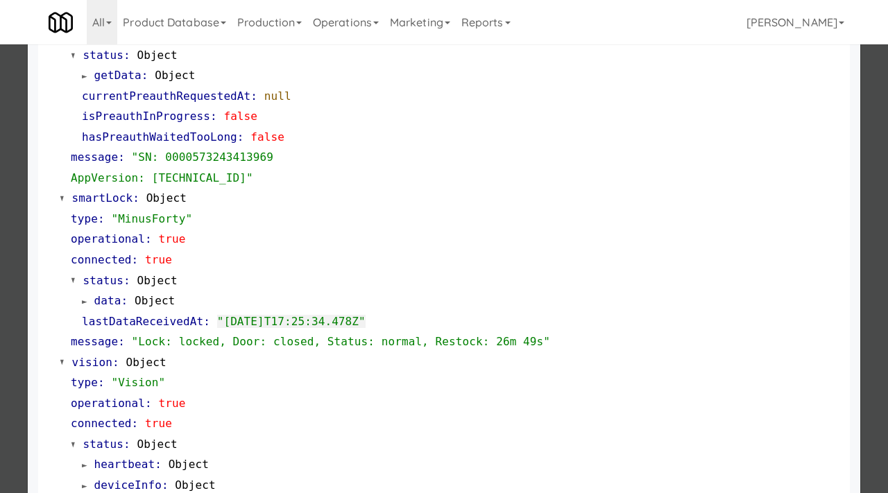
scroll to position [269, 0]
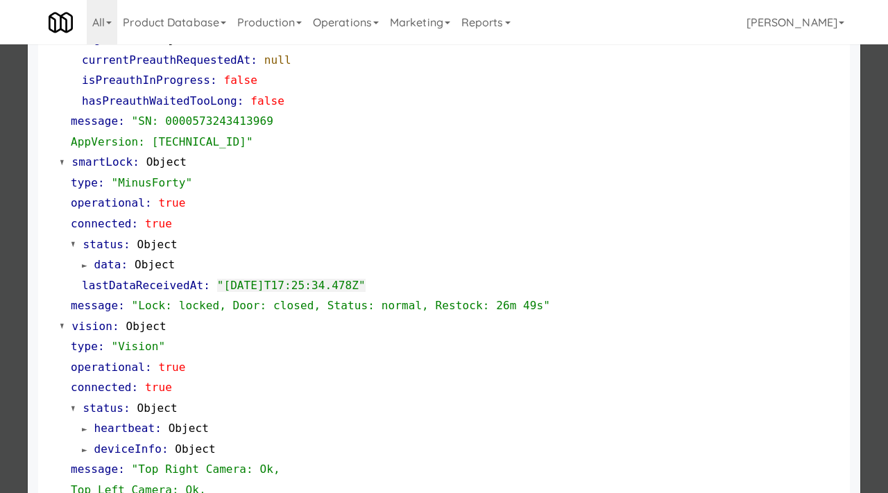
click at [9, 277] on div at bounding box center [444, 246] width 888 height 493
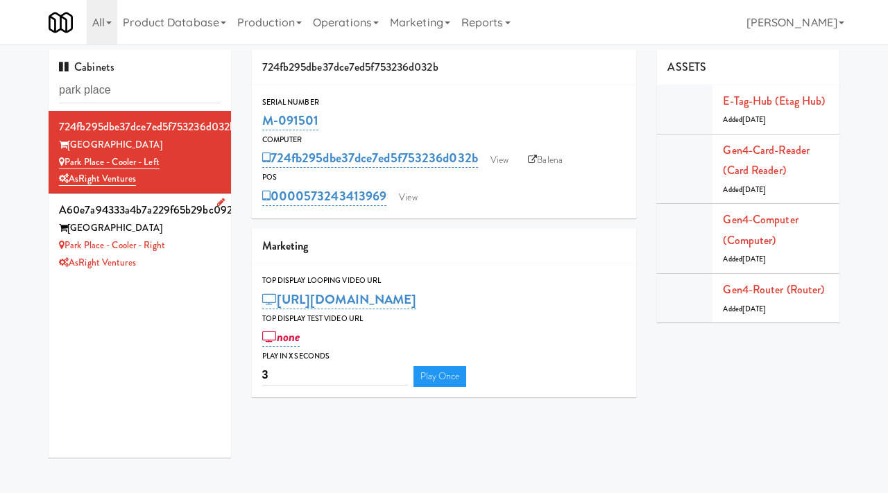
click at [182, 246] on div "Park Place - Cooler - Right" at bounding box center [140, 245] width 162 height 17
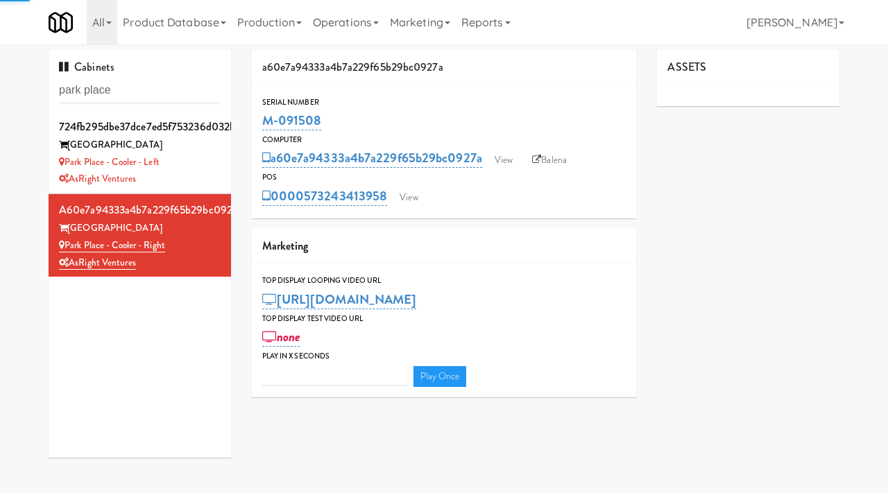
type input "3"
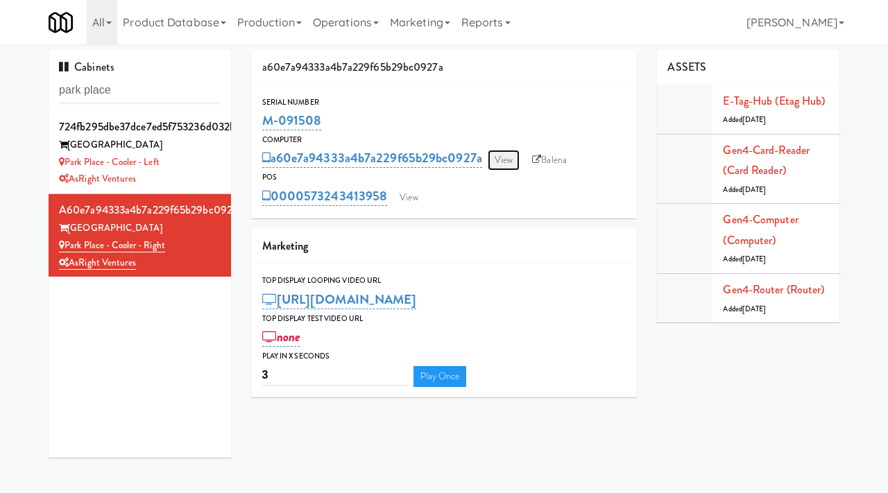
click at [520, 151] on link "View" at bounding box center [504, 160] width 32 height 21
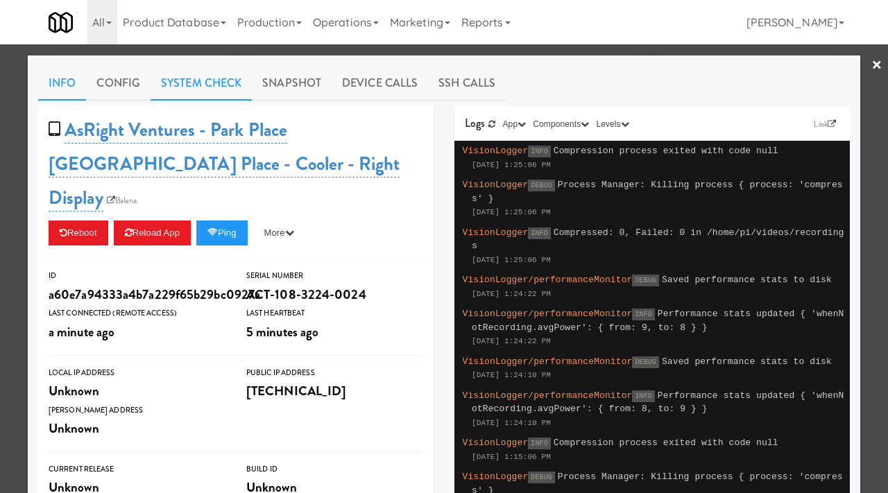
click at [203, 77] on link "System Check" at bounding box center [201, 83] width 101 height 35
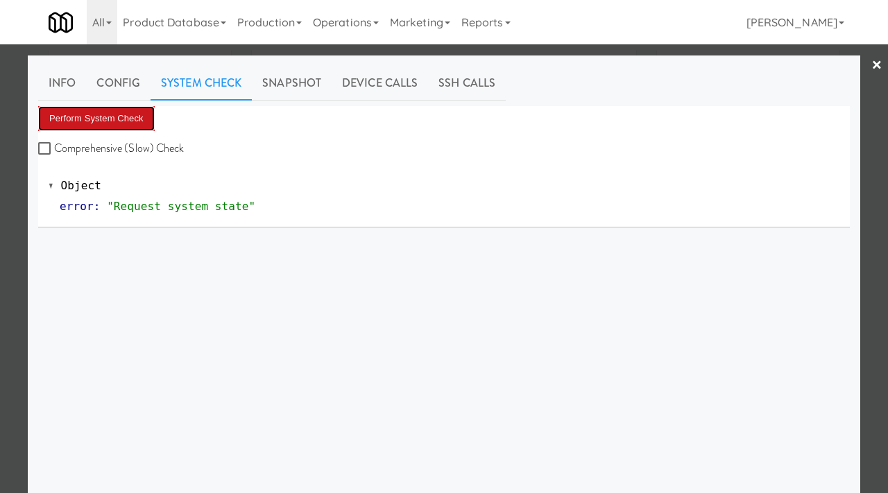
click at [130, 115] on button "Perform System Check" at bounding box center [96, 118] width 117 height 25
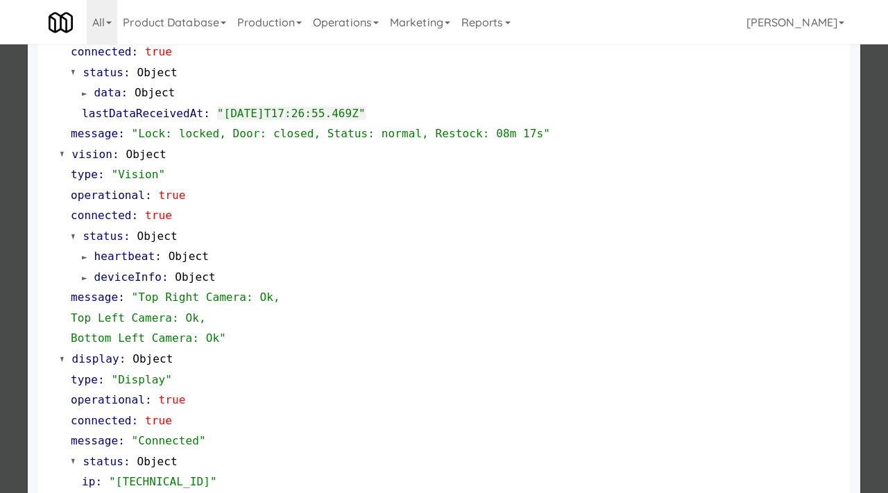
scroll to position [442, 0]
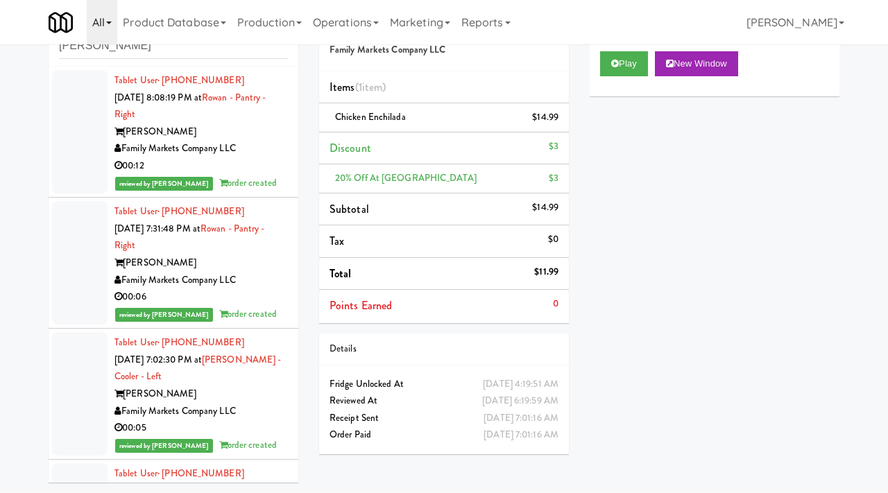
scroll to position [54233, 0]
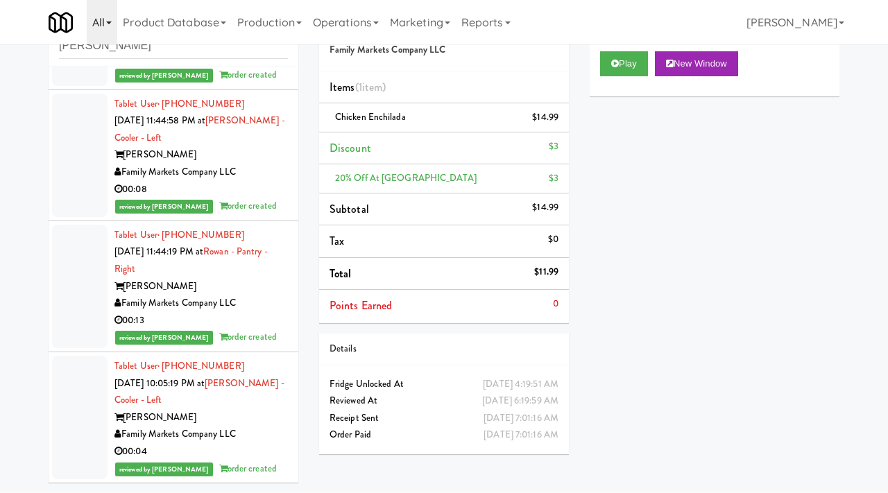
click at [103, 26] on link "All" at bounding box center [102, 22] width 31 height 44
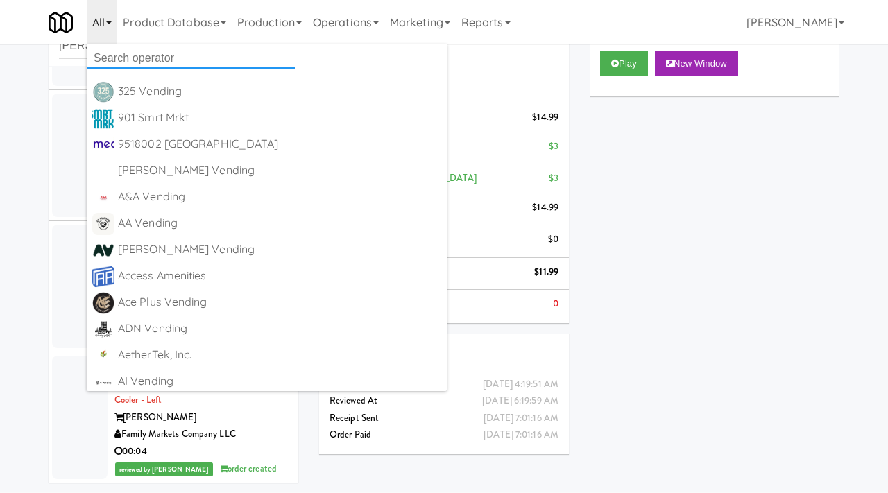
click at [131, 50] on input "text" at bounding box center [191, 58] width 208 height 21
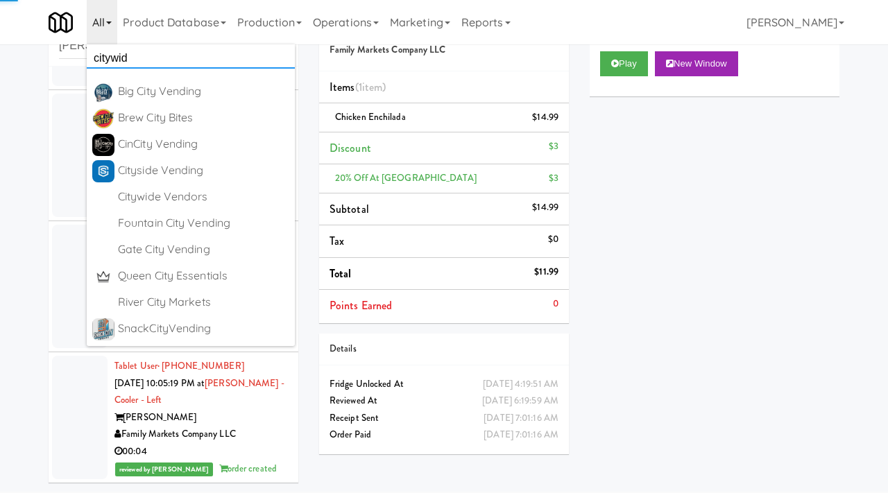
type input "citywide"
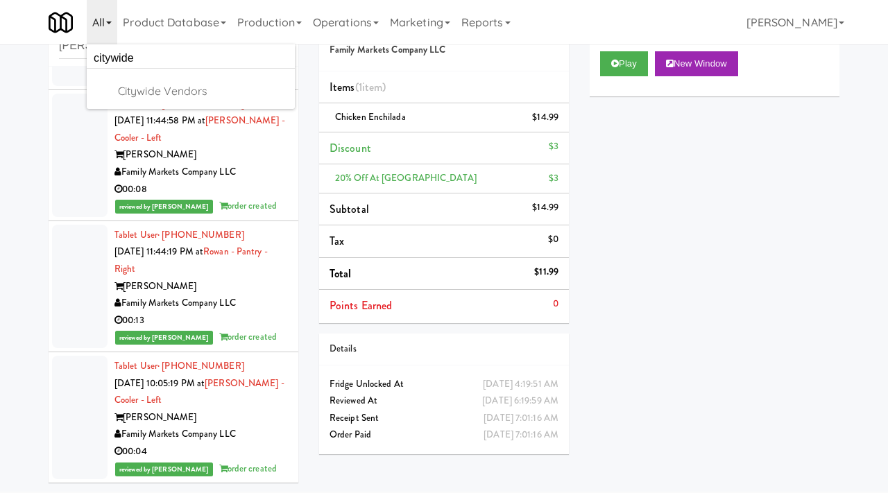
click at [153, 91] on div "Citywide Vendors" at bounding box center [203, 91] width 171 height 21
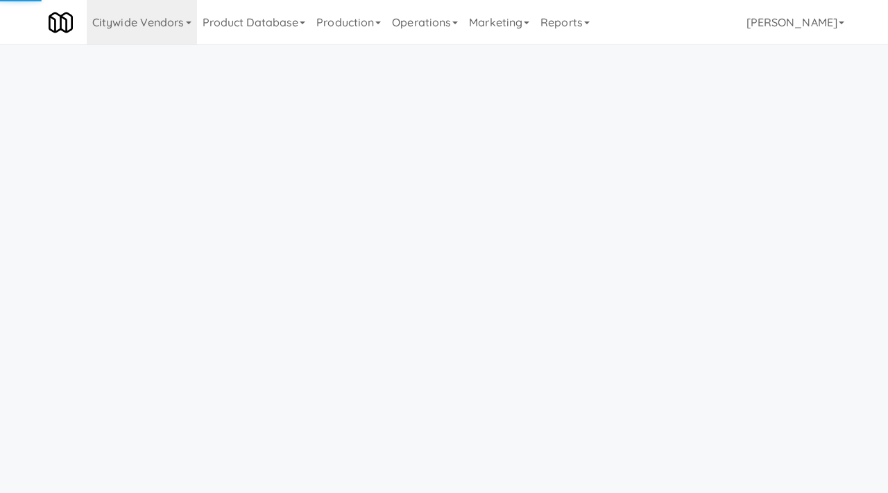
scroll to position [44, 0]
click at [279, 25] on link "Product Database" at bounding box center [254, 22] width 114 height 44
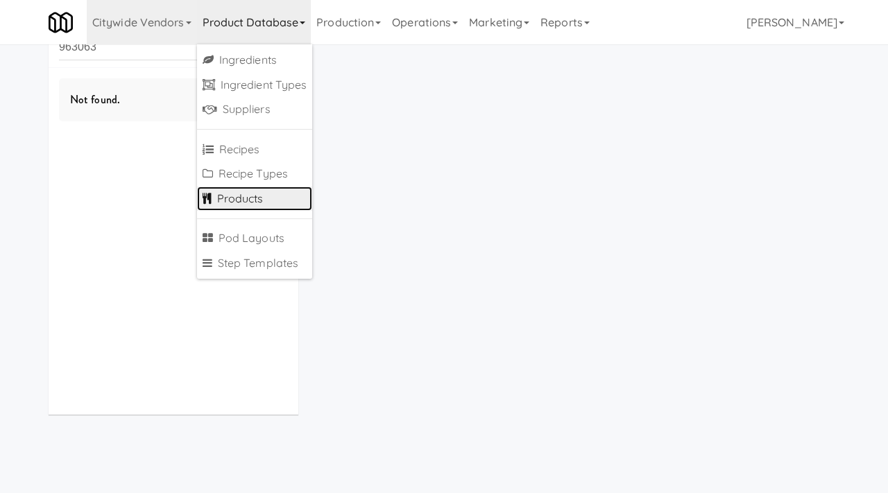
click at [243, 194] on link "Products" at bounding box center [255, 199] width 116 height 25
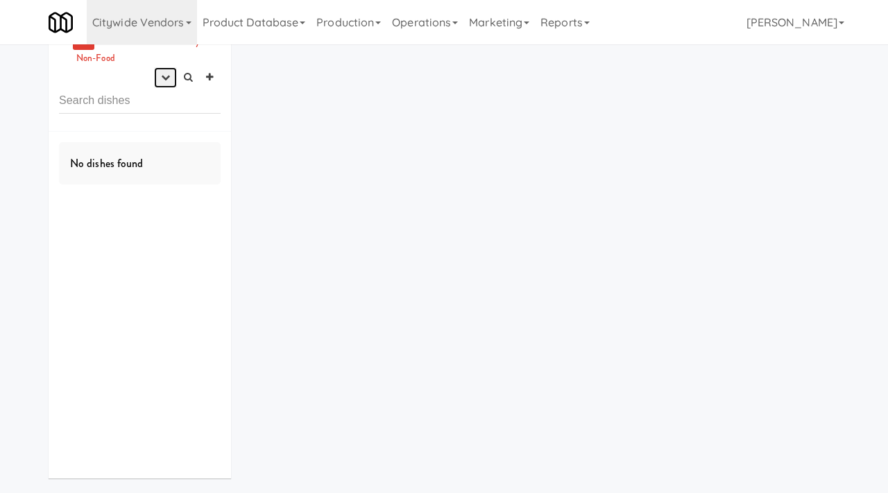
click at [158, 77] on button "button" at bounding box center [165, 77] width 23 height 21
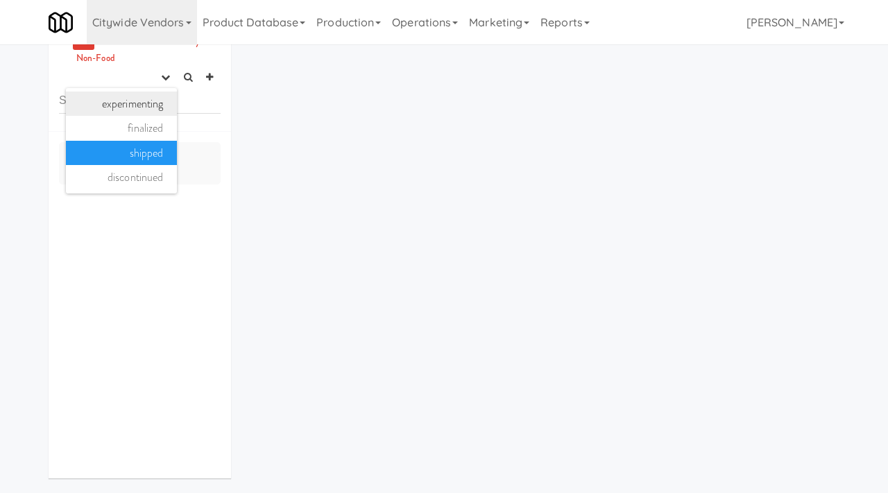
click at [161, 97] on link "experimenting" at bounding box center [121, 104] width 111 height 25
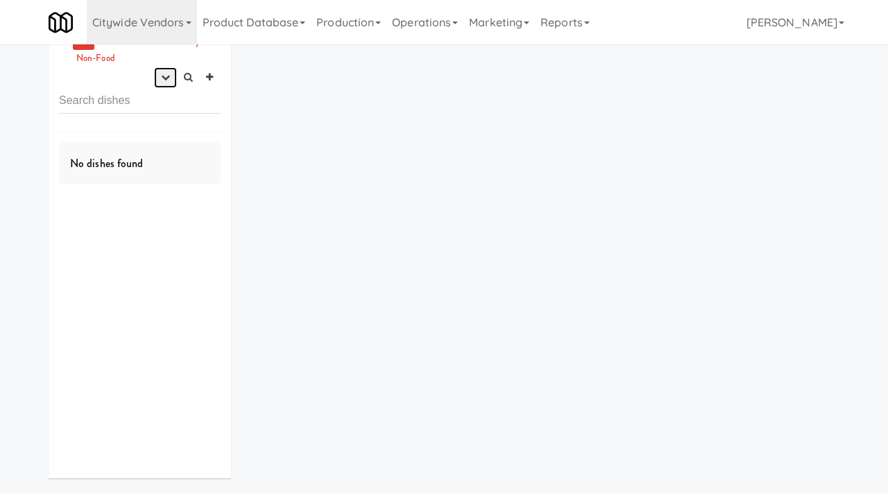
click at [162, 79] on icon "button" at bounding box center [165, 77] width 9 height 9
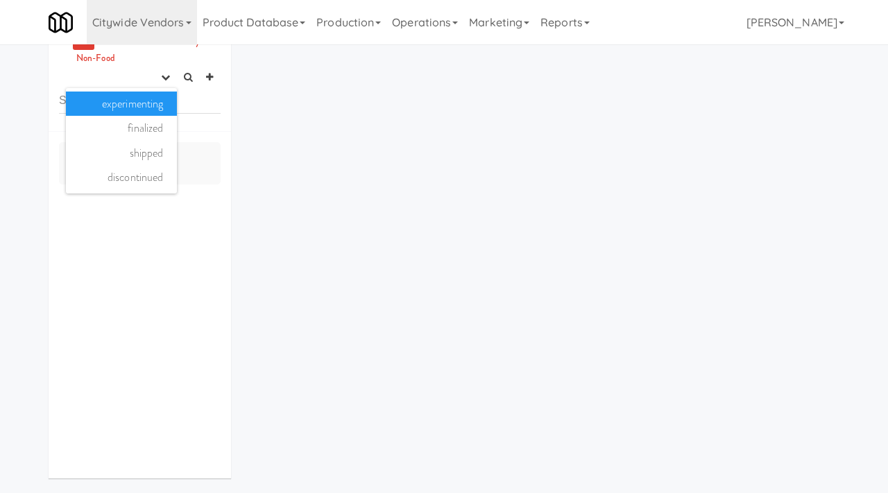
click at [153, 108] on link "experimenting" at bounding box center [121, 104] width 111 height 25
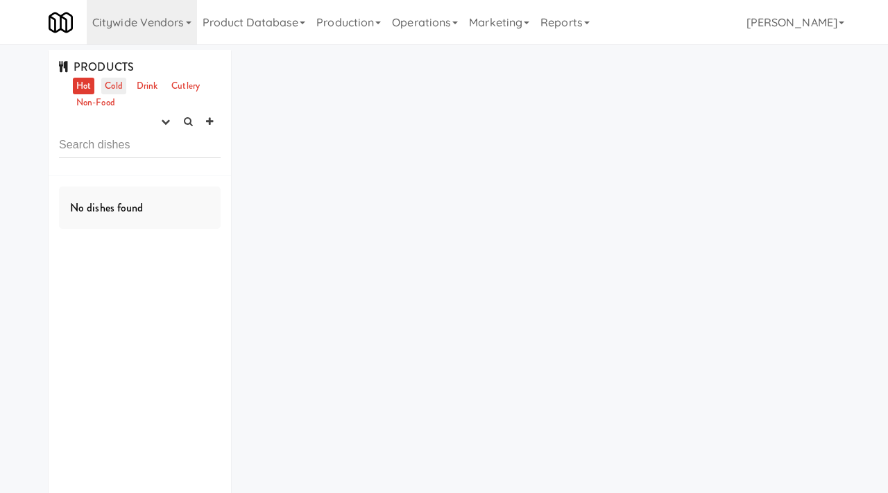
click at [109, 83] on link "Cold" at bounding box center [113, 86] width 24 height 17
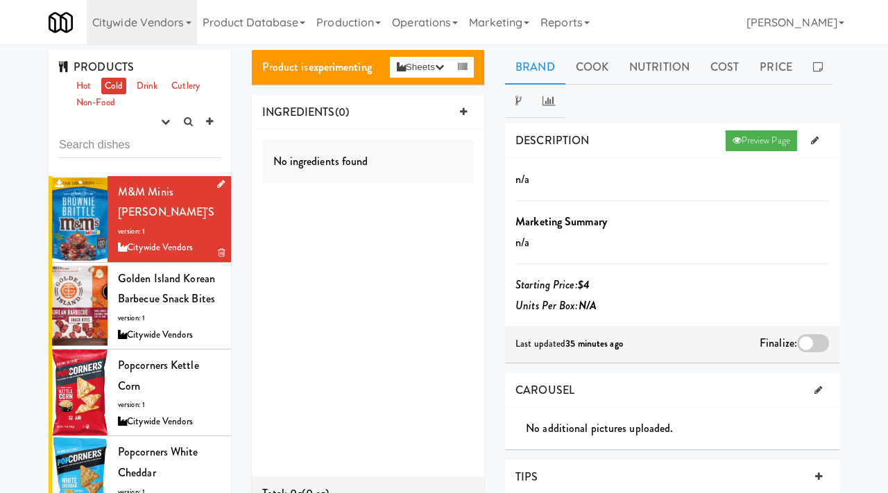
drag, startPoint x: 196, startPoint y: 214, endPoint x: 120, endPoint y: 183, distance: 82.2
click at [120, 183] on div "M&M Minis [PERSON_NAME]'s version: 1 Citywide Vendors" at bounding box center [169, 219] width 103 height 75
click at [218, 182] on icon at bounding box center [221, 184] width 8 height 9
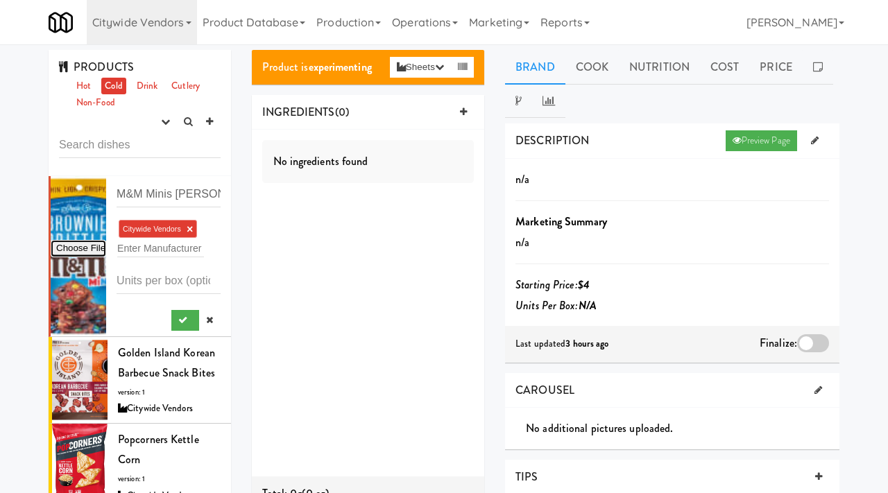
click at [79, 248] on input "file" at bounding box center [79, 248] width 56 height 17
type input "C:\fakepath\61KitYcKTPL._UF894,1000_QL80_.jpg"
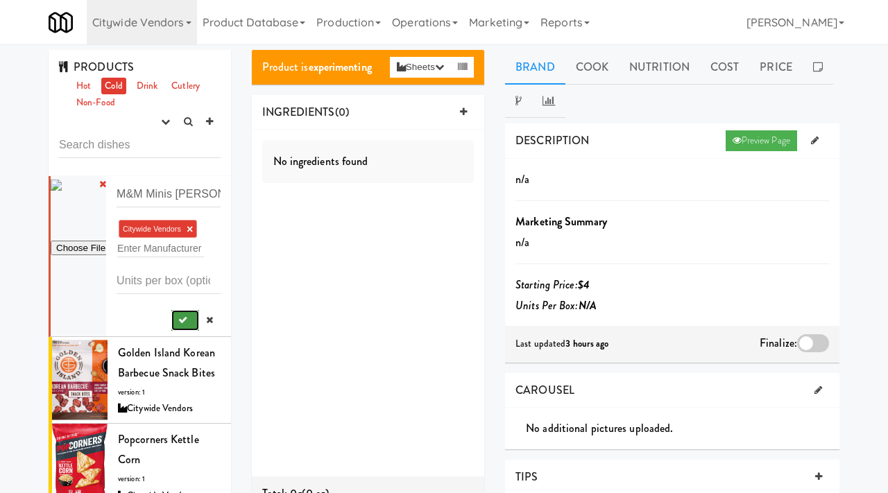
click at [179, 318] on icon "submit" at bounding box center [182, 320] width 9 height 9
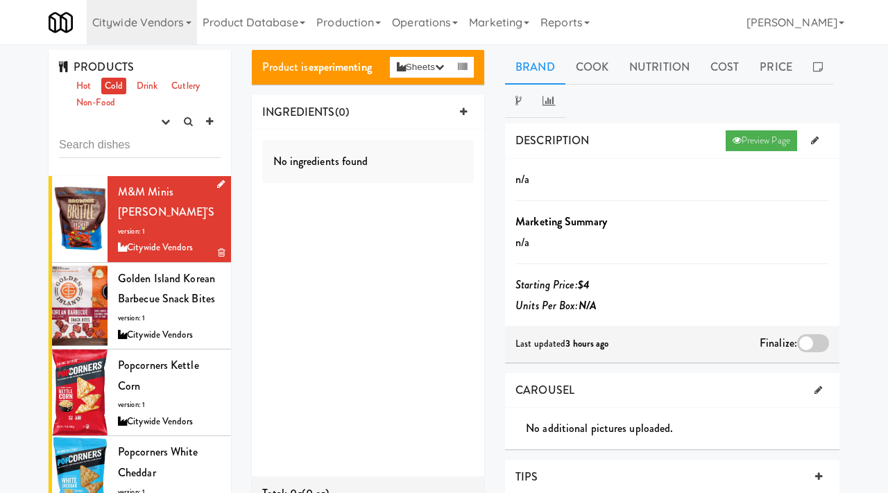
click at [810, 337] on div at bounding box center [813, 343] width 32 height 18
click at [0, 0] on input "checkbox" at bounding box center [0, 0] width 0 height 0
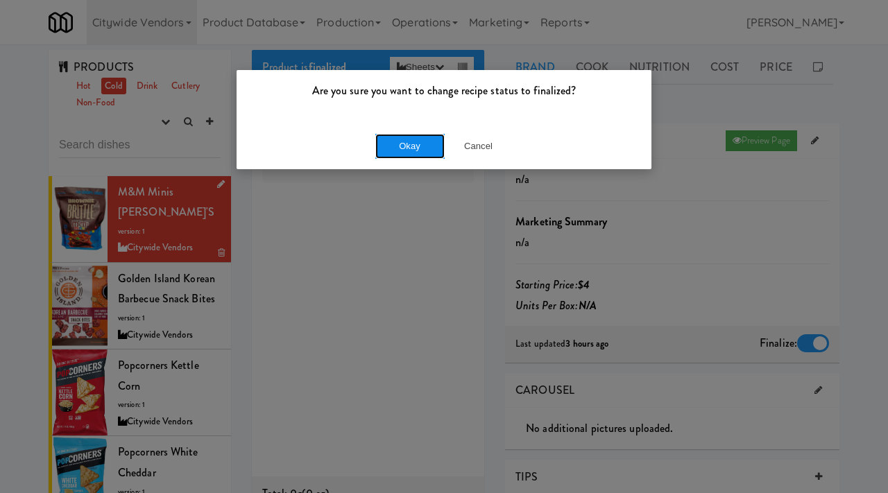
click at [418, 151] on button "Okay" at bounding box center [409, 146] width 69 height 25
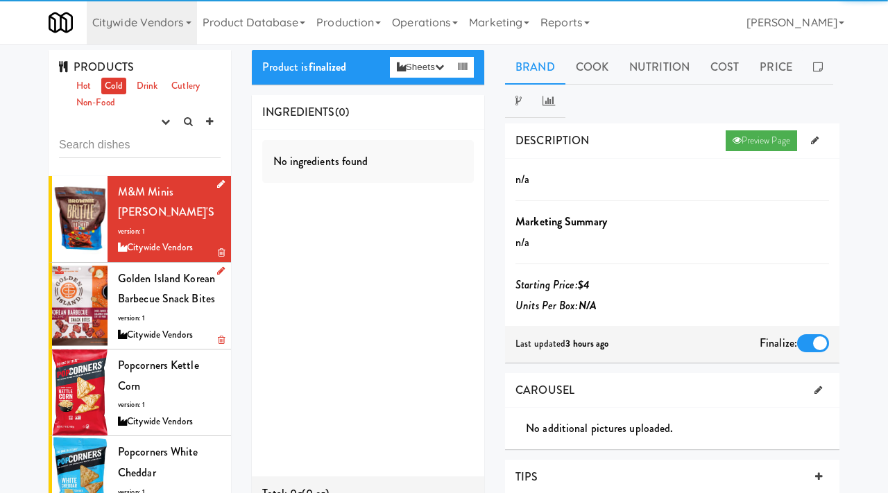
click at [139, 316] on span "version: 1" at bounding box center [131, 318] width 27 height 10
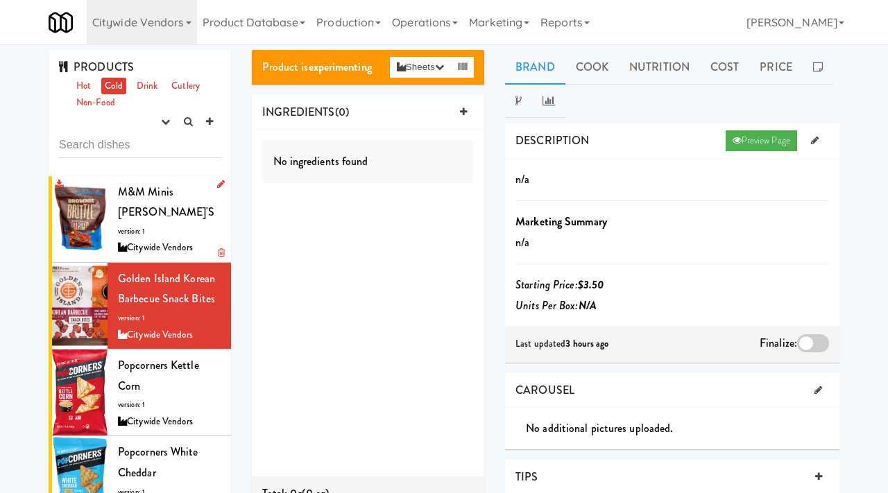
click at [804, 346] on div at bounding box center [813, 343] width 32 height 18
click at [0, 0] on input "checkbox" at bounding box center [0, 0] width 0 height 0
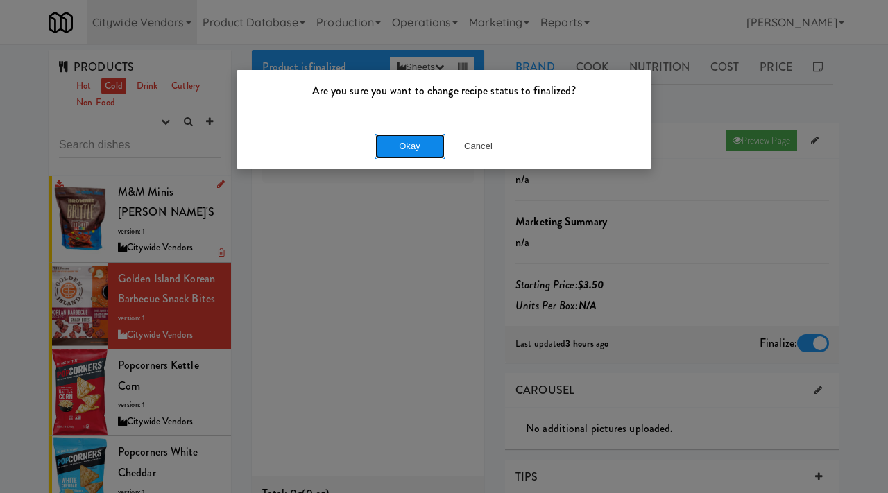
click at [411, 144] on button "Okay" at bounding box center [409, 146] width 69 height 25
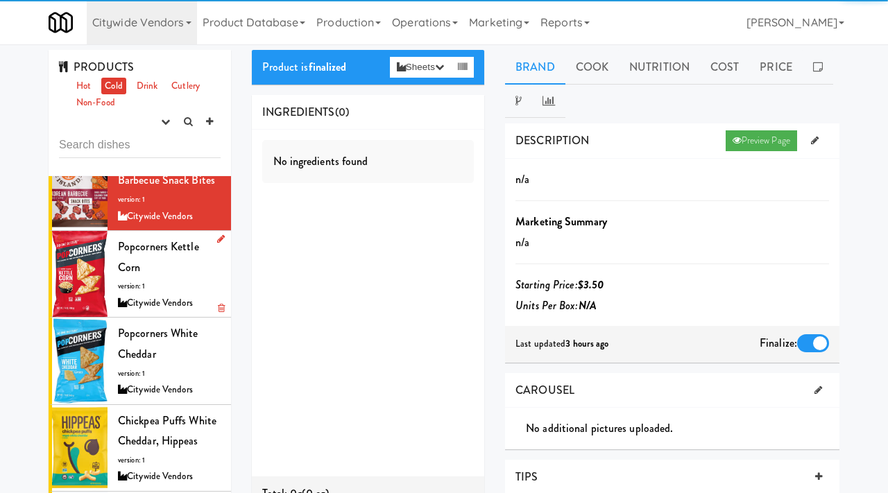
scroll to position [119, 0]
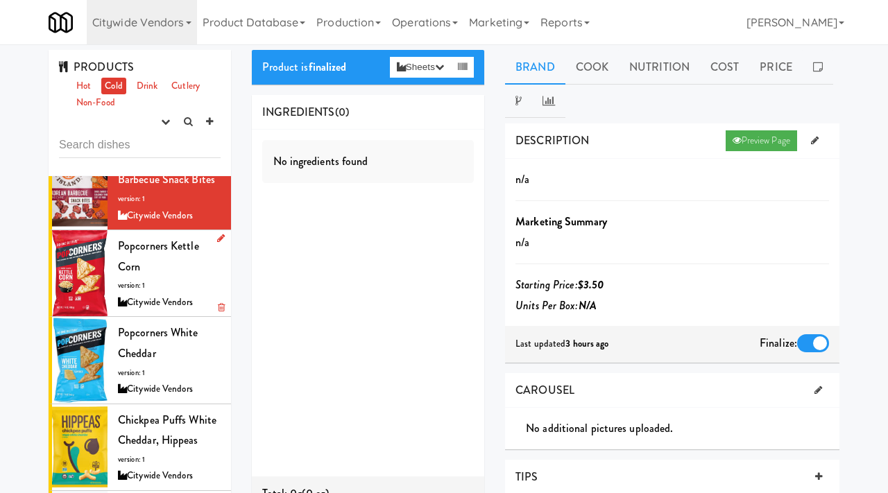
click at [121, 285] on span "version: 1" at bounding box center [131, 285] width 27 height 10
